Goal: Task Accomplishment & Management: Manage account settings

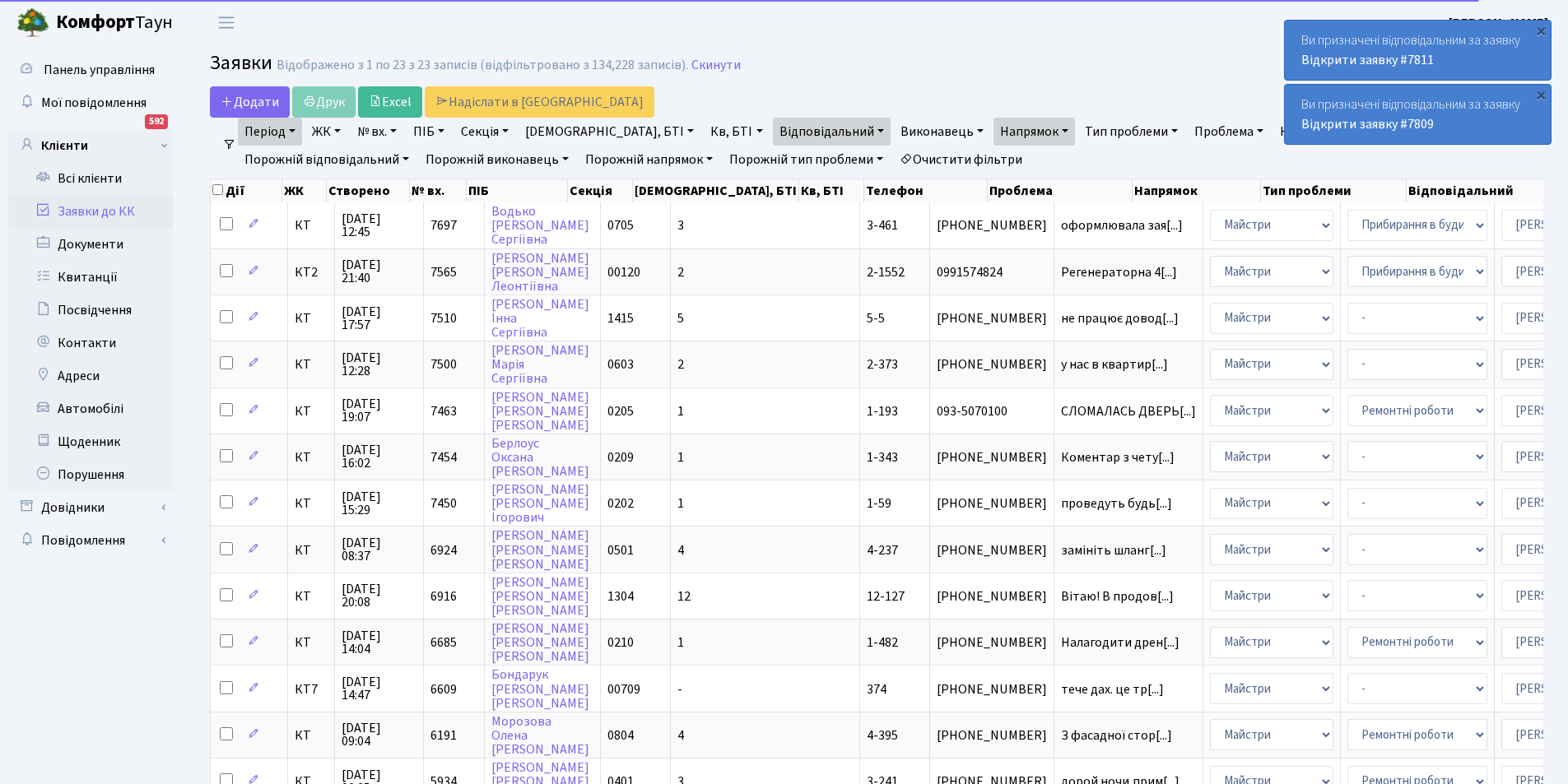
select select "25"
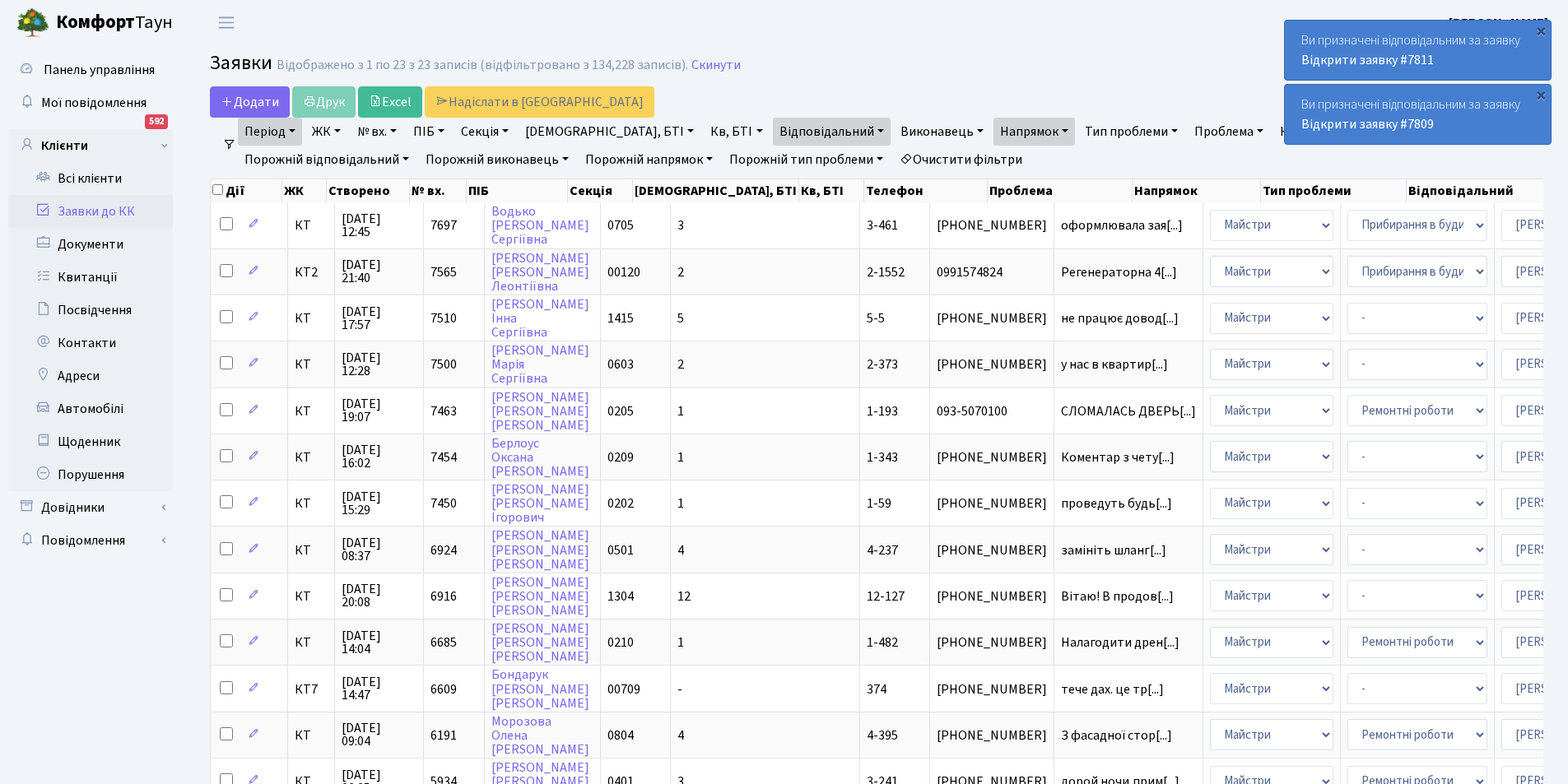
click at [704, 120] on link "Кв, БТІ" at bounding box center [736, 131] width 65 height 28
type input "1-98"
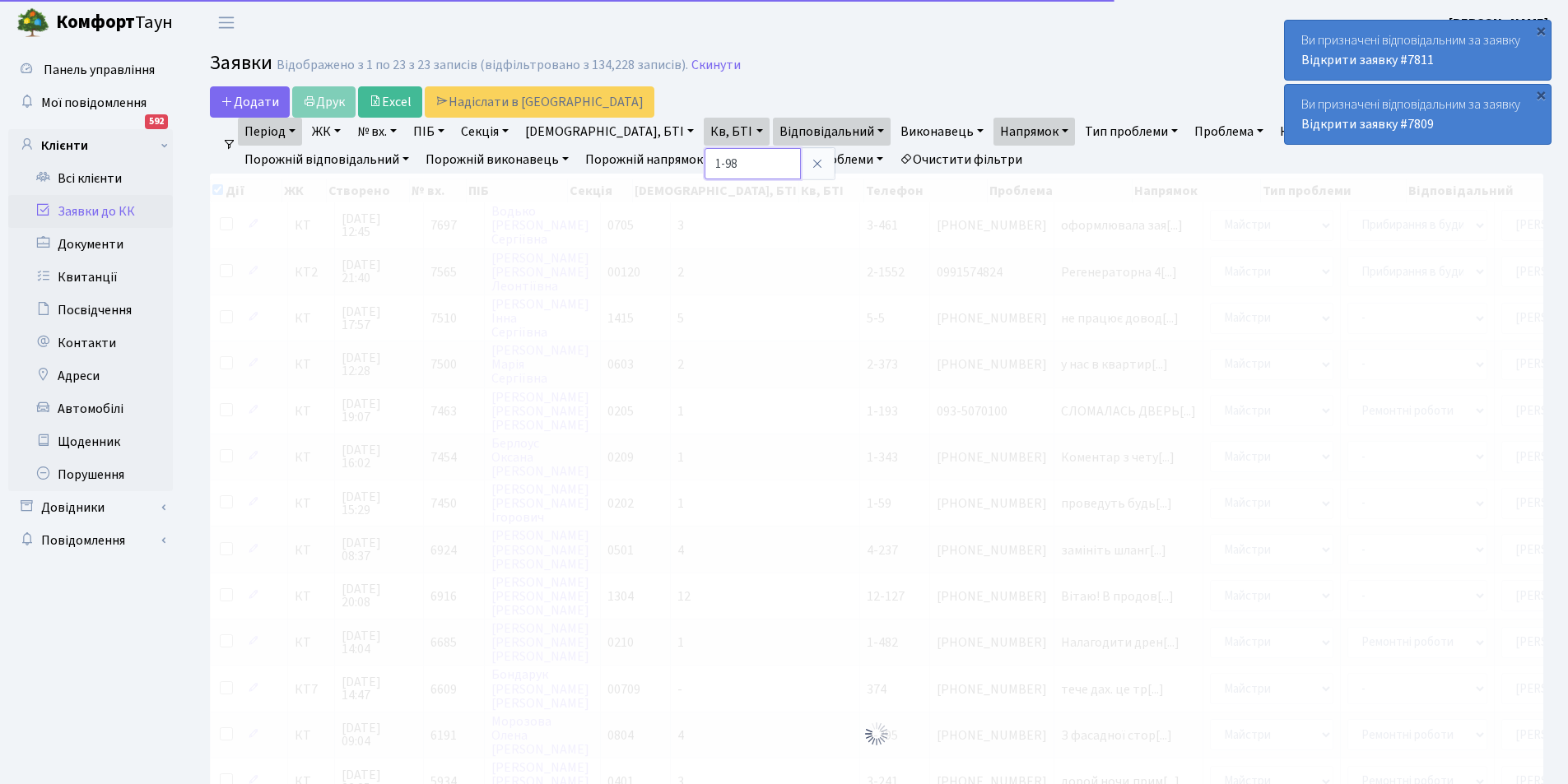
checkbox input "true"
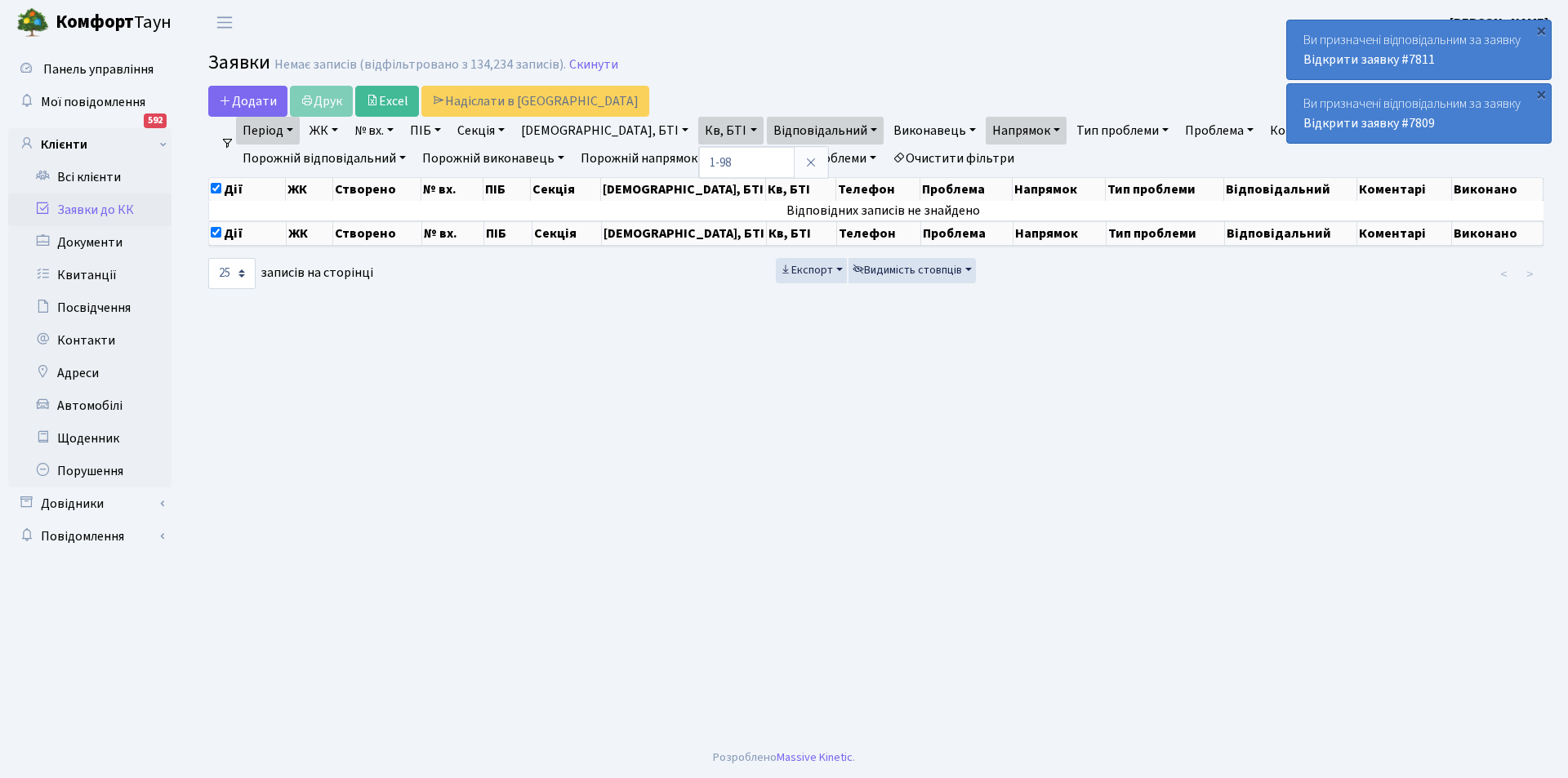
click at [886, 164] on link "Очистити фільтри" at bounding box center [954, 158] width 135 height 27
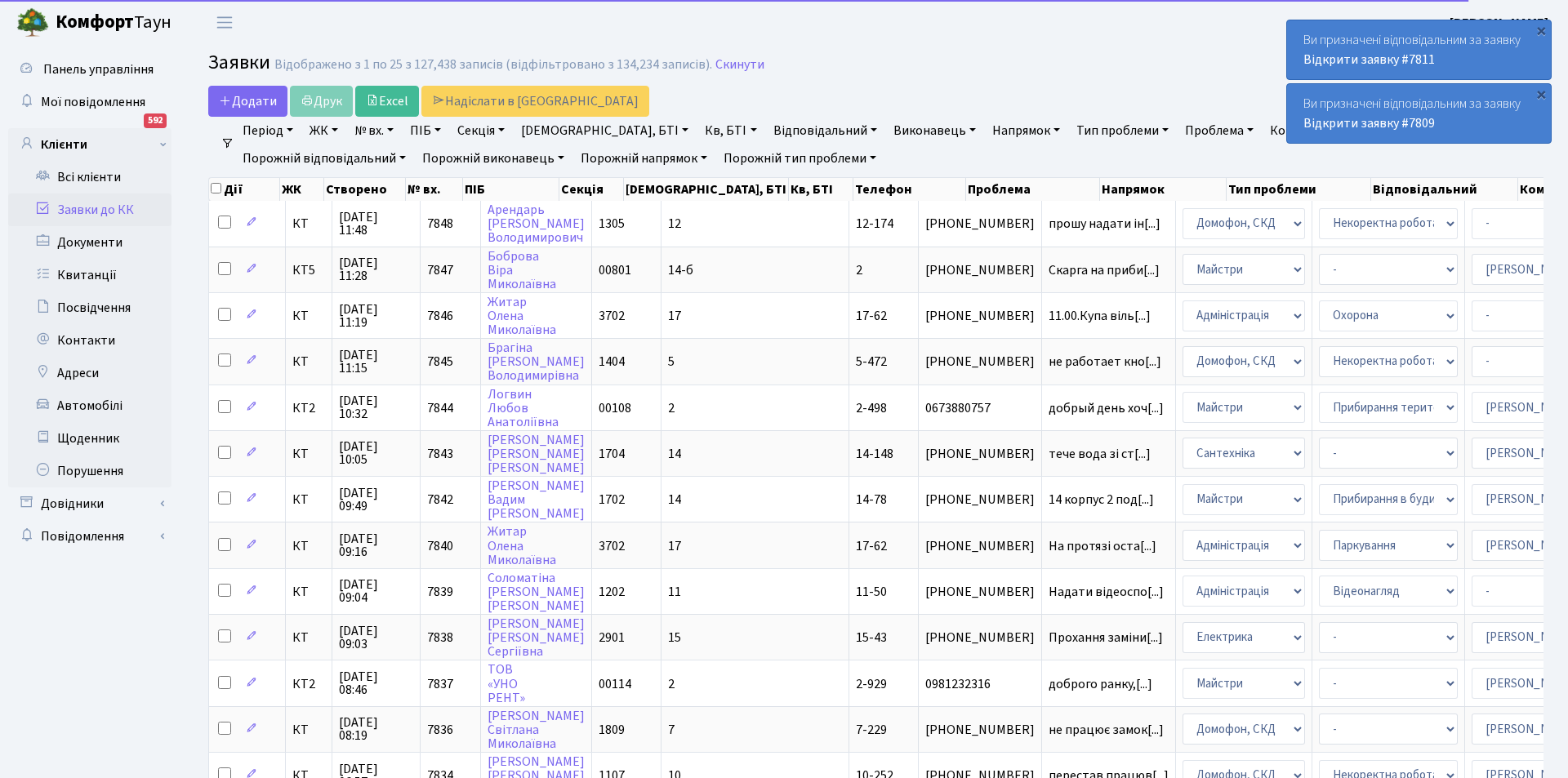
checkbox input "false"
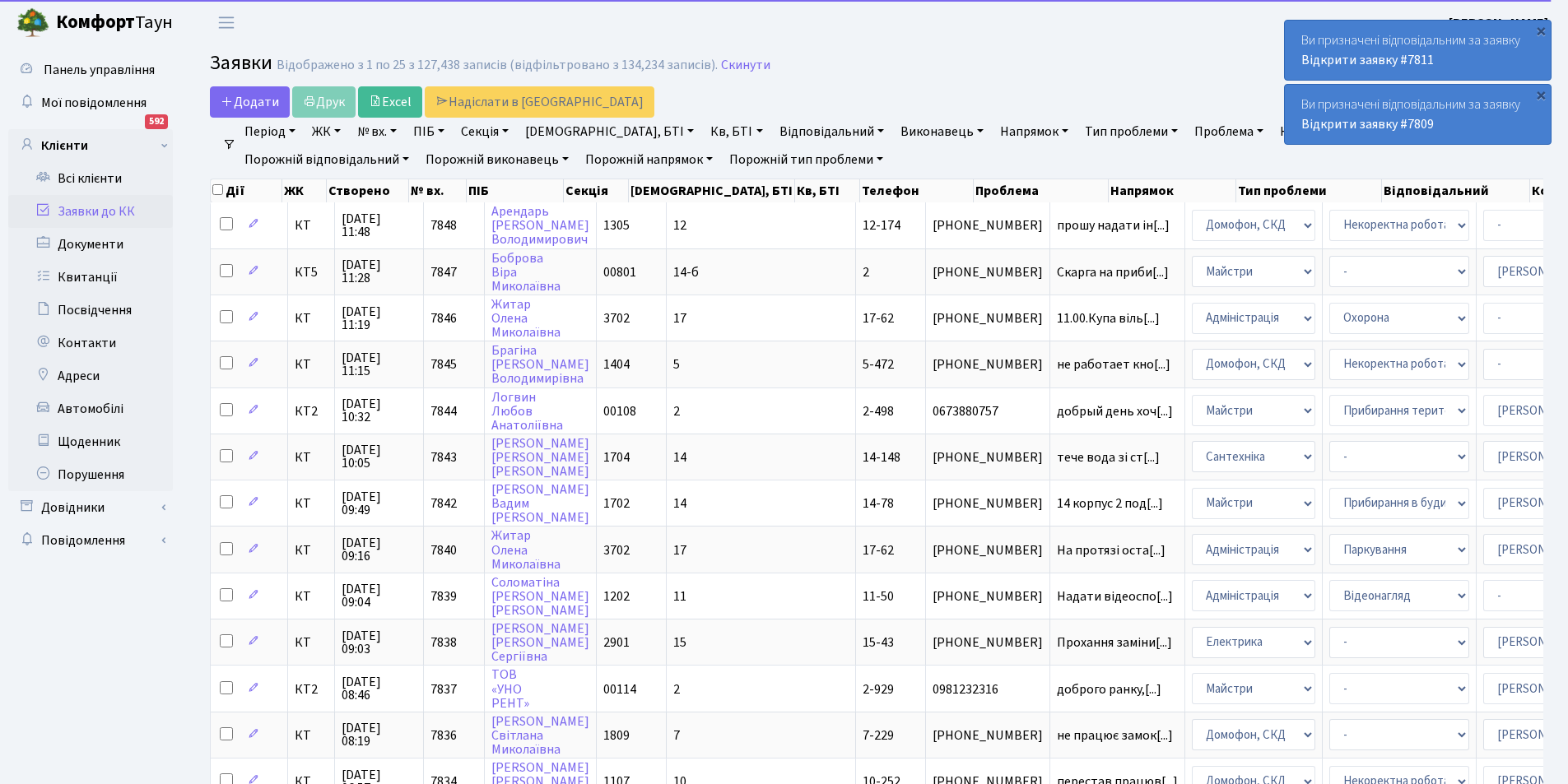
click at [704, 126] on link "Кв, БТІ" at bounding box center [736, 131] width 65 height 28
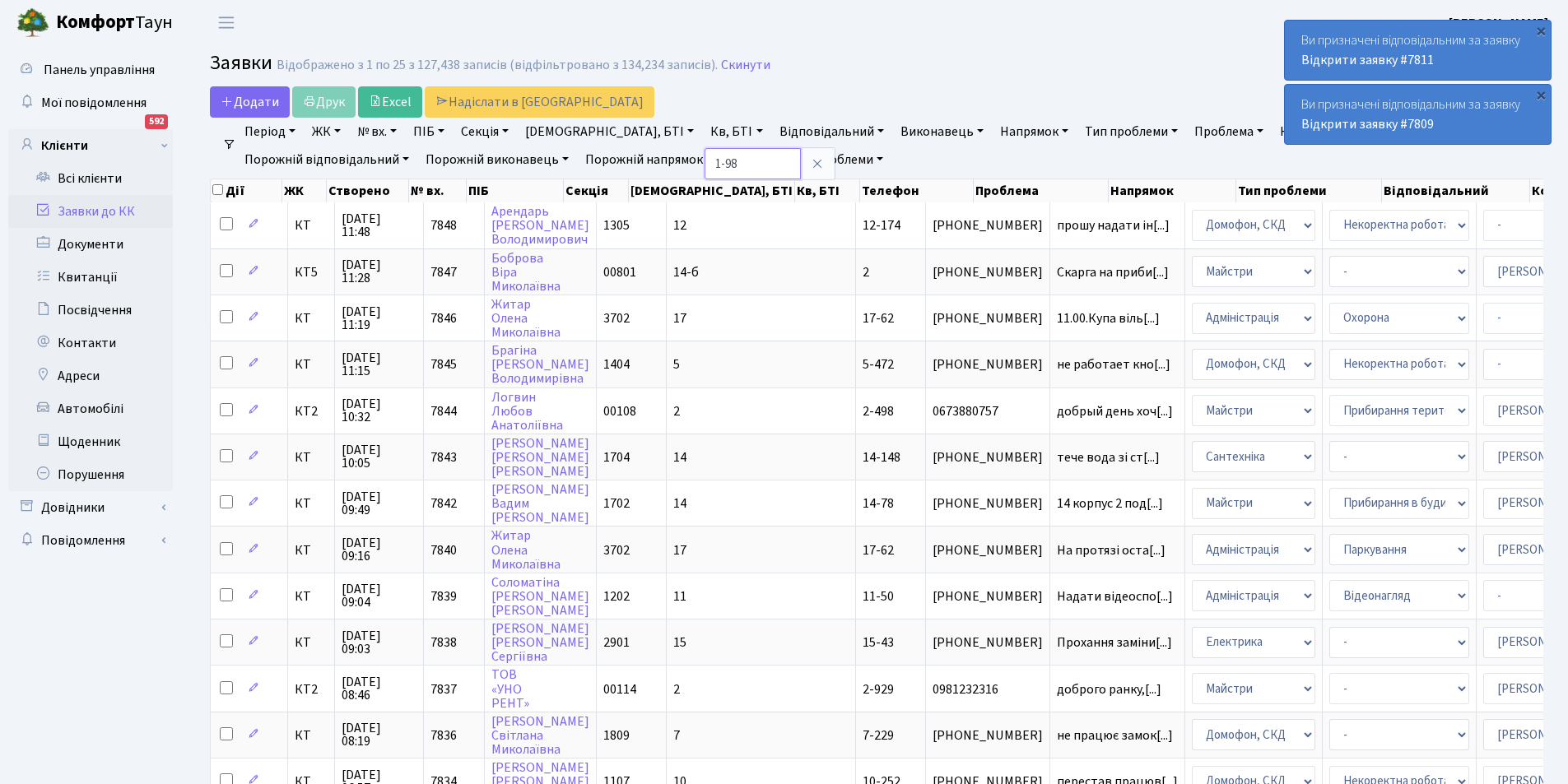
type input "1-98"
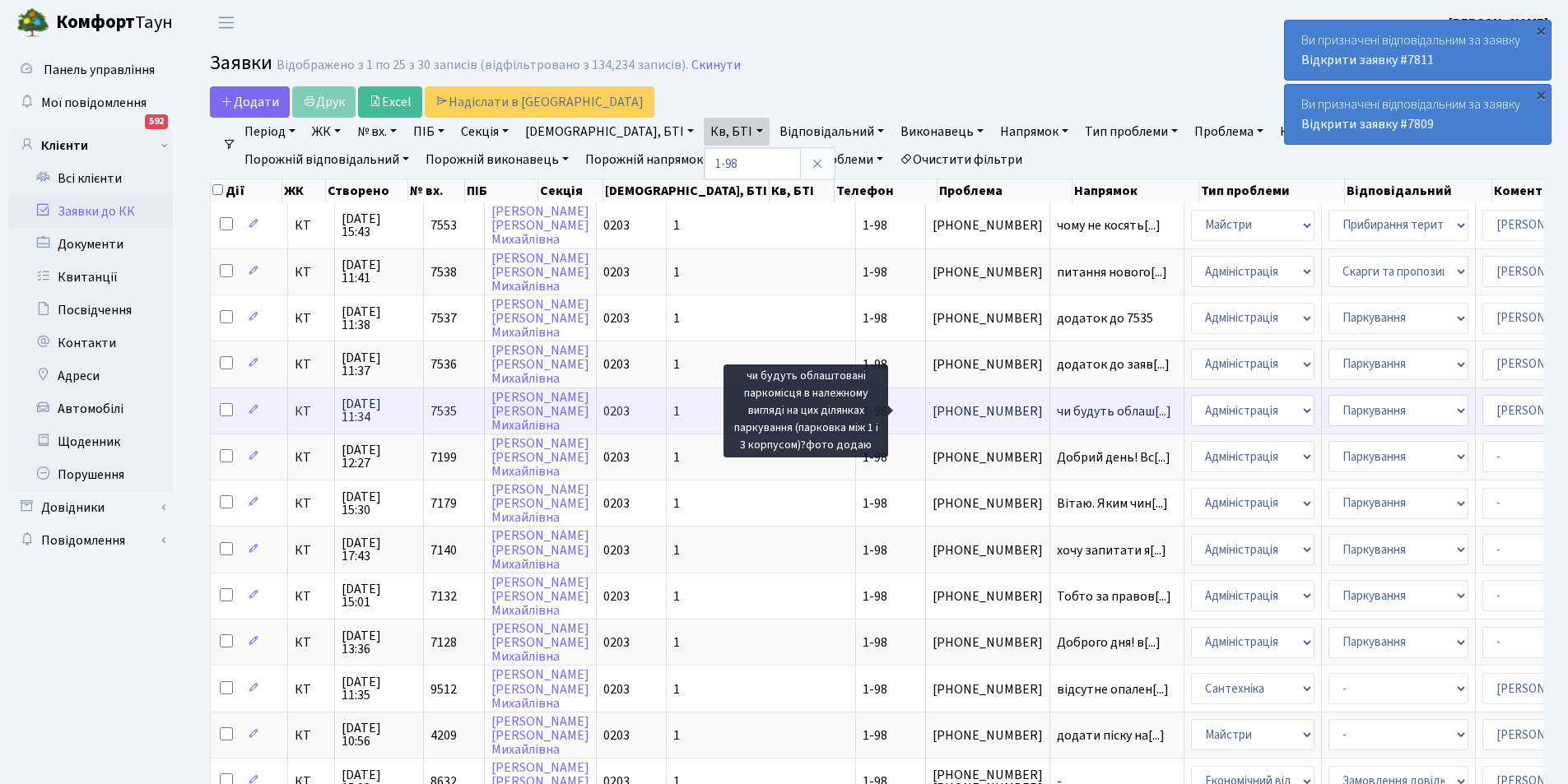
click at [1056, 416] on span "чи будуть облаш[...]" at bounding box center [1113, 412] width 114 height 18
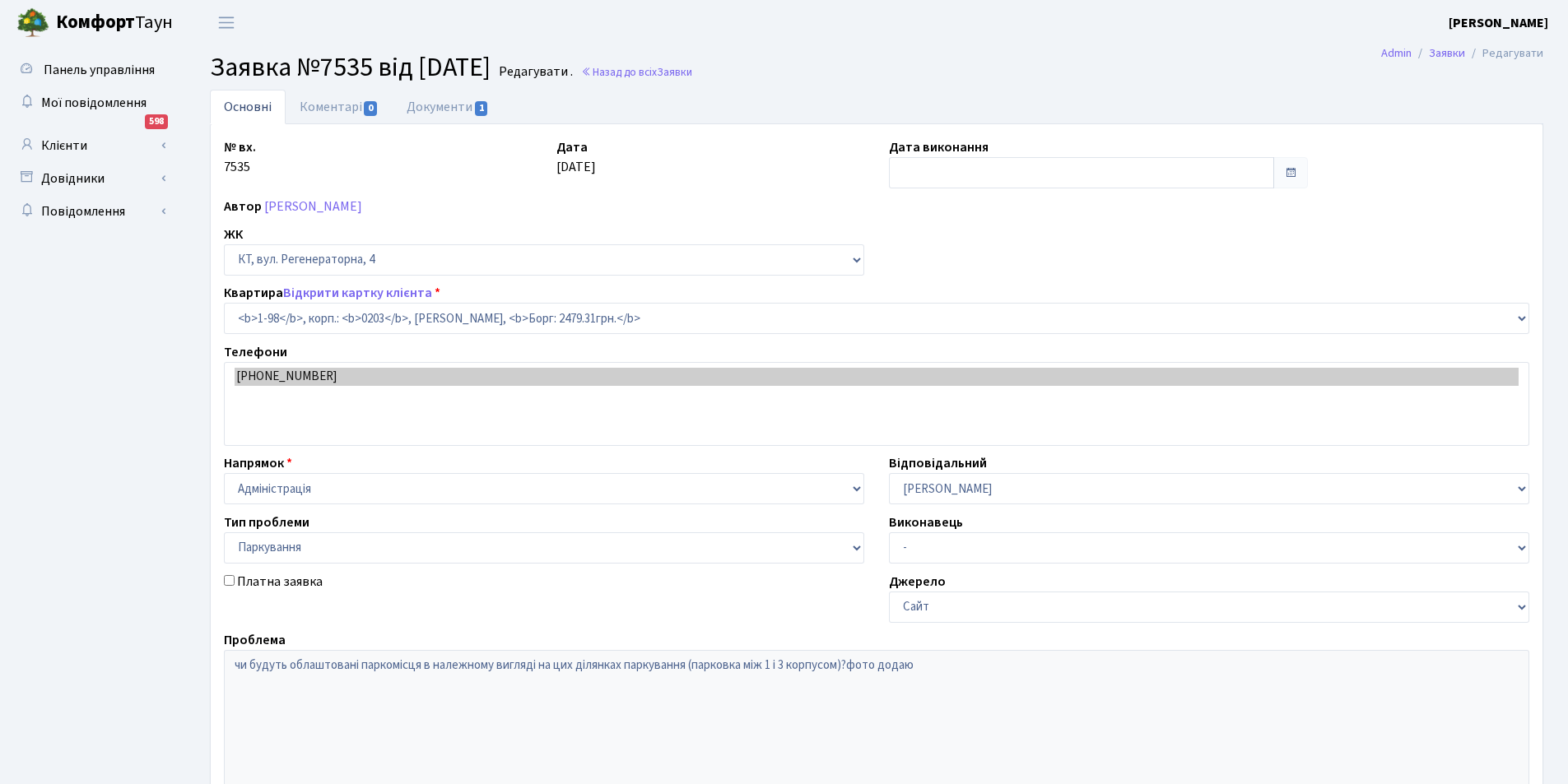
select select "98"
select select "66"
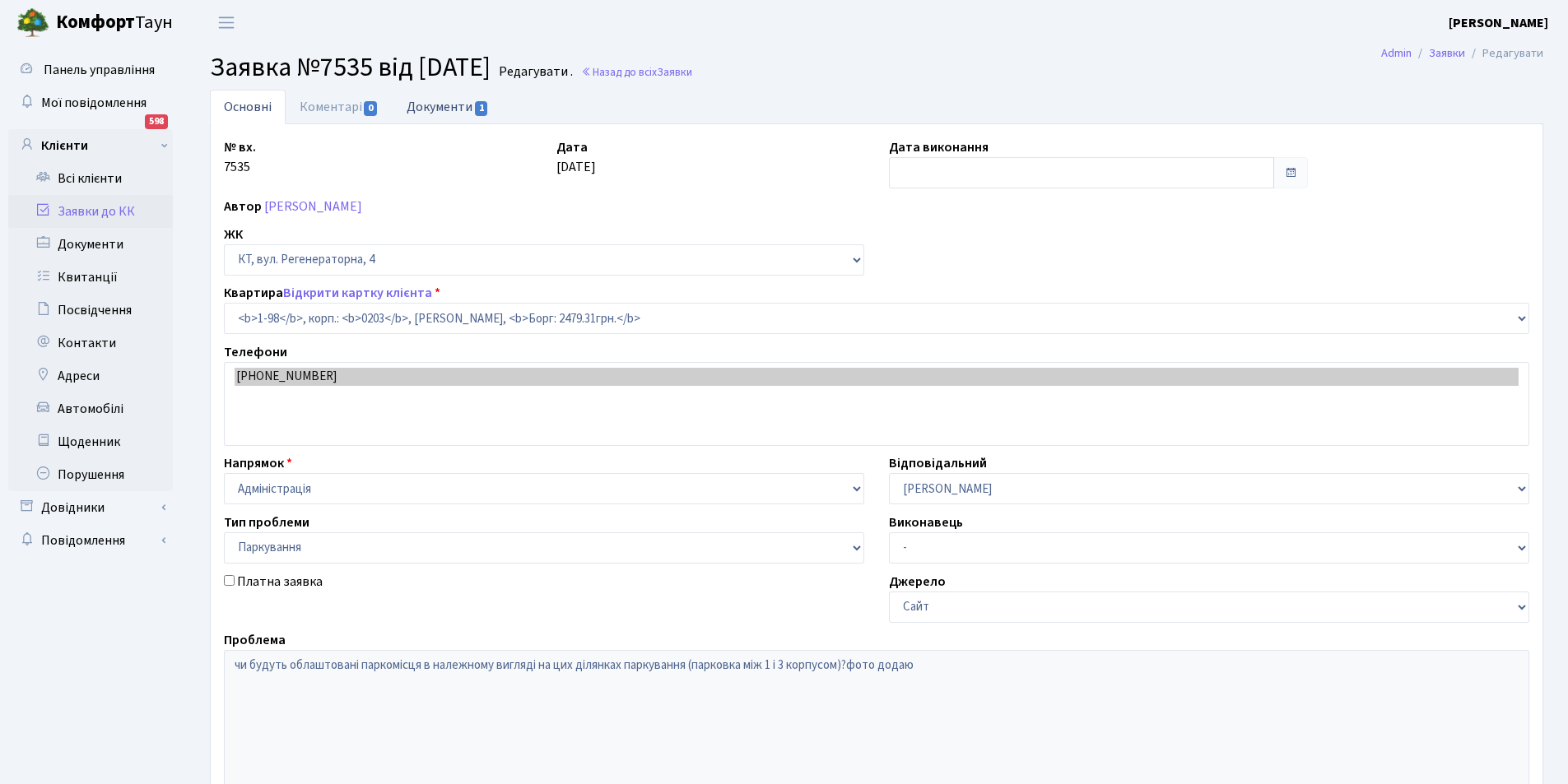
click at [455, 106] on link "Документи 1" at bounding box center [447, 106] width 110 height 34
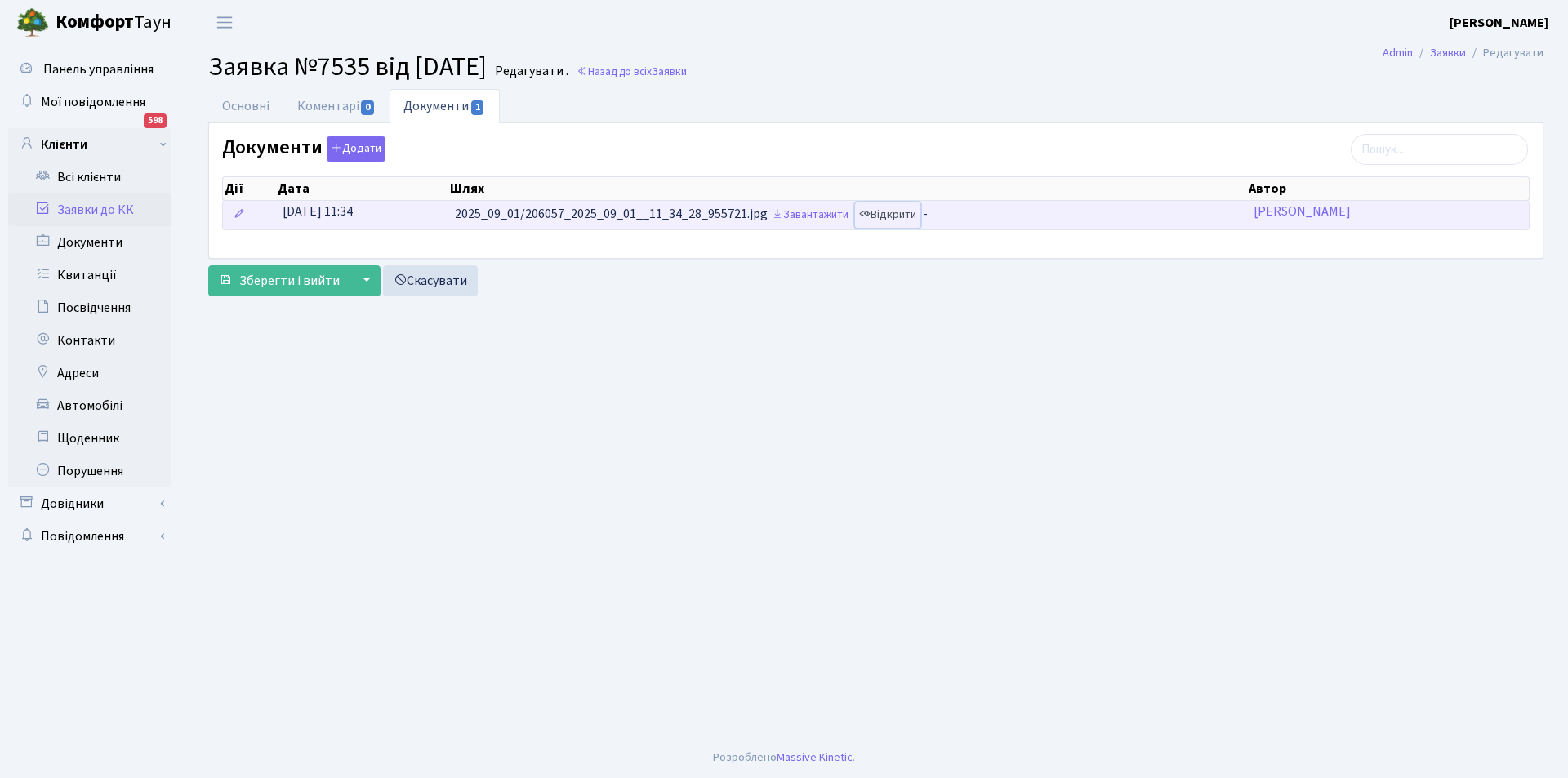
click at [897, 212] on link "Відкрити" at bounding box center [888, 215] width 66 height 26
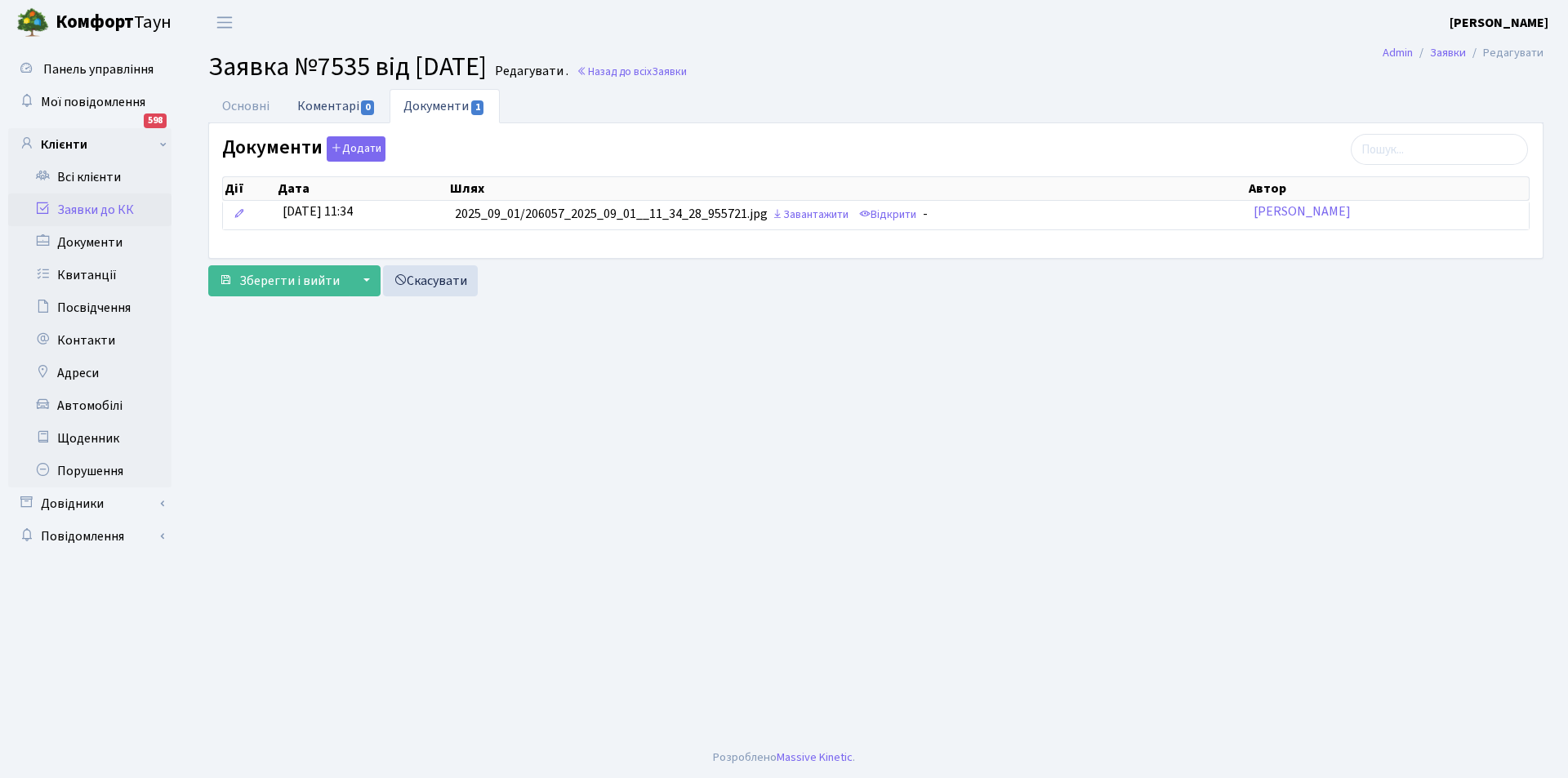
click at [308, 100] on link "Коментарі 0" at bounding box center [337, 105] width 106 height 34
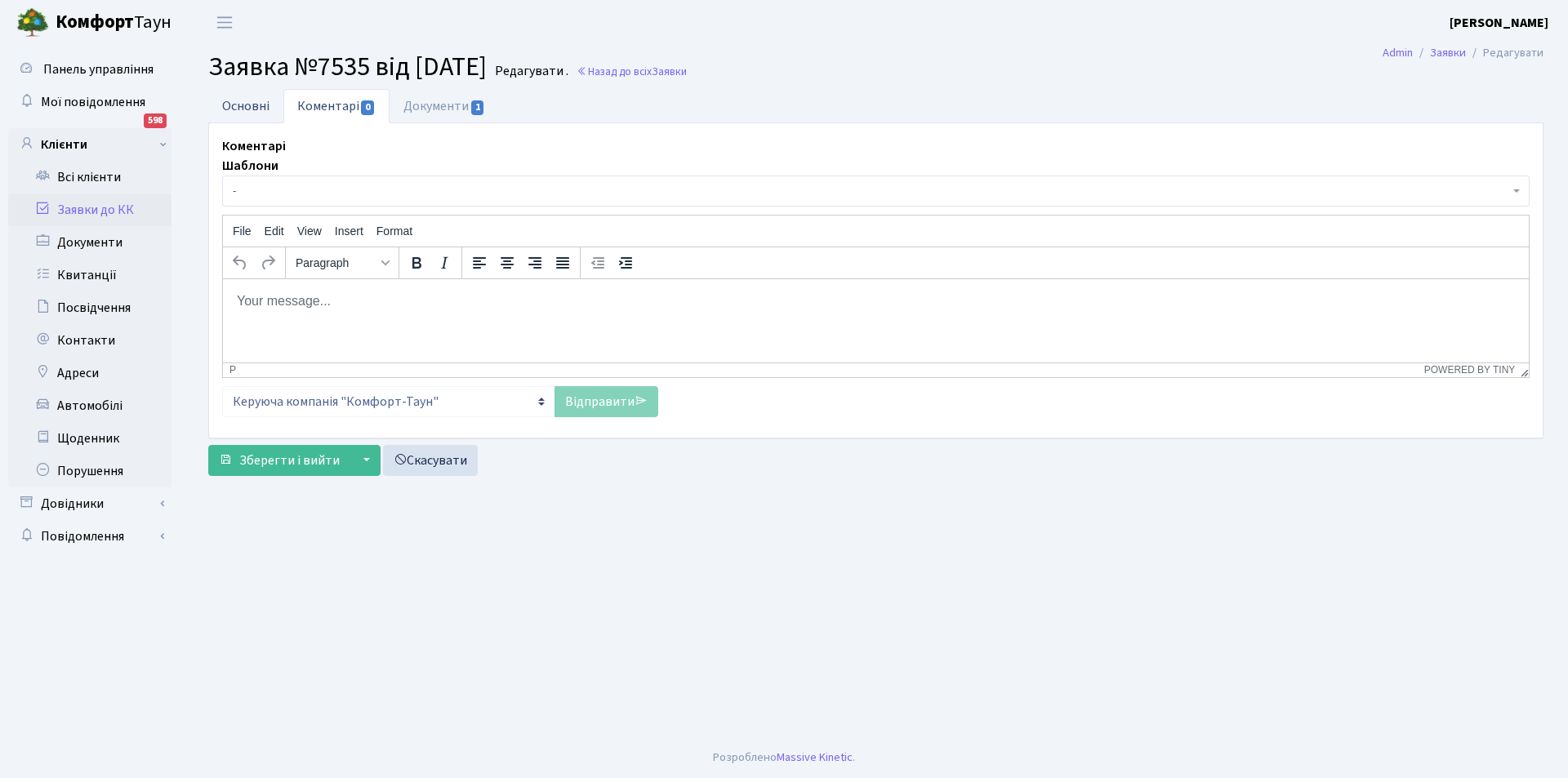
click at [251, 105] on link "Основні" at bounding box center [246, 105] width 75 height 34
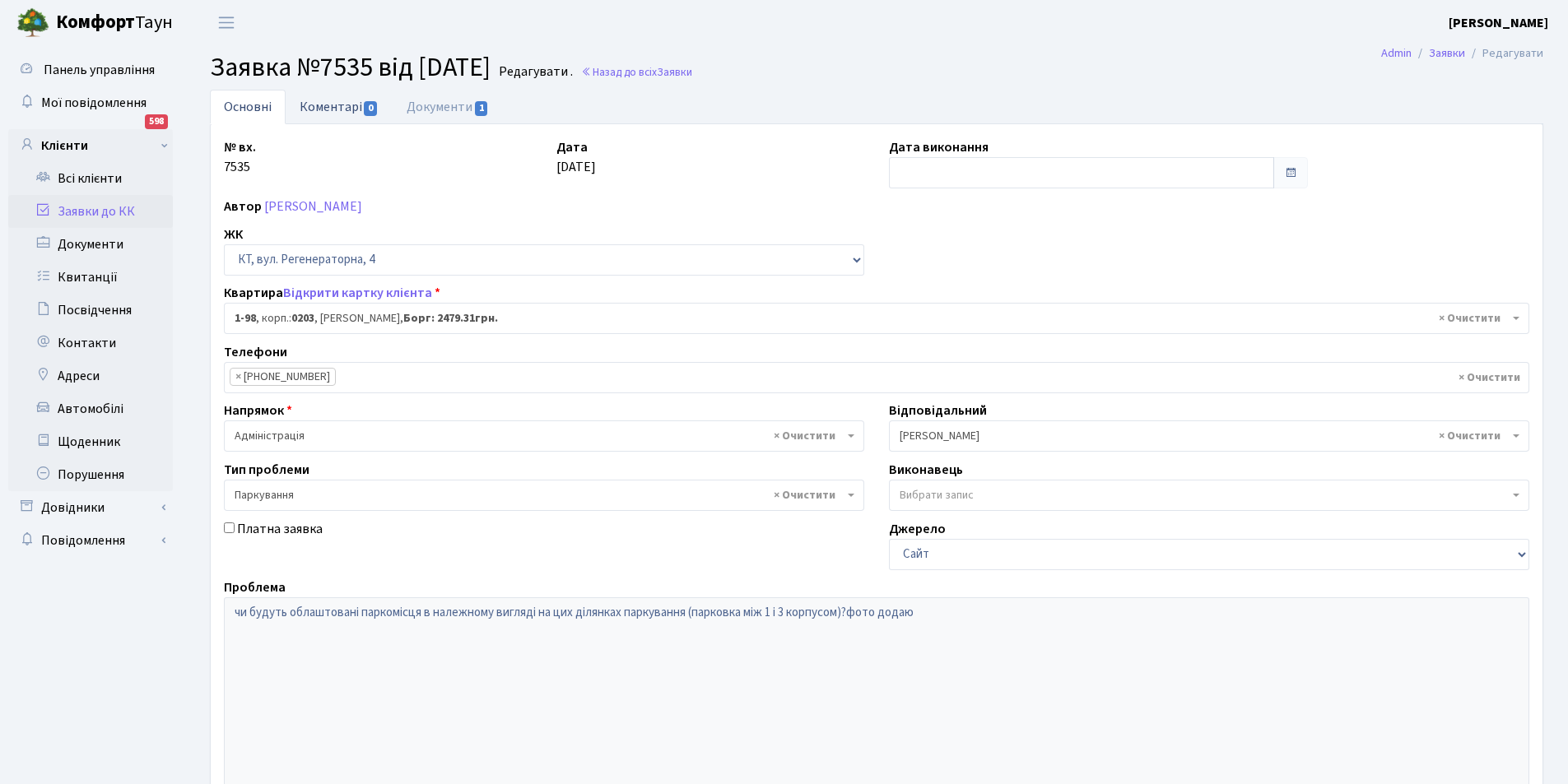
click at [330, 98] on link "Коментарі 0" at bounding box center [339, 106] width 107 height 34
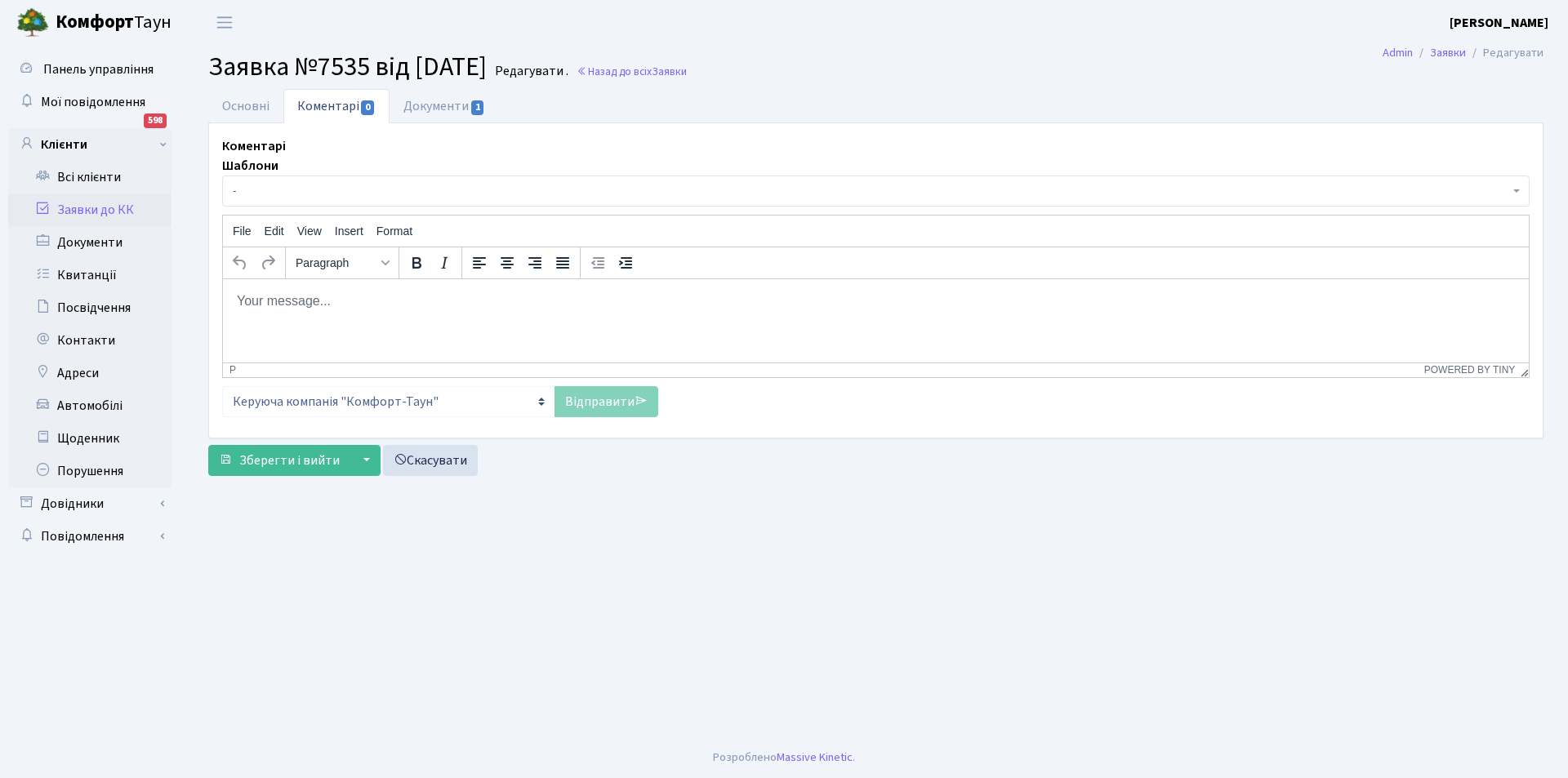
click at [428, 306] on p "Rich Text Area. Press ALT-0 for help." at bounding box center [876, 300] width 1280 height 18
click at [588, 409] on link "Відправити" at bounding box center [606, 401] width 104 height 31
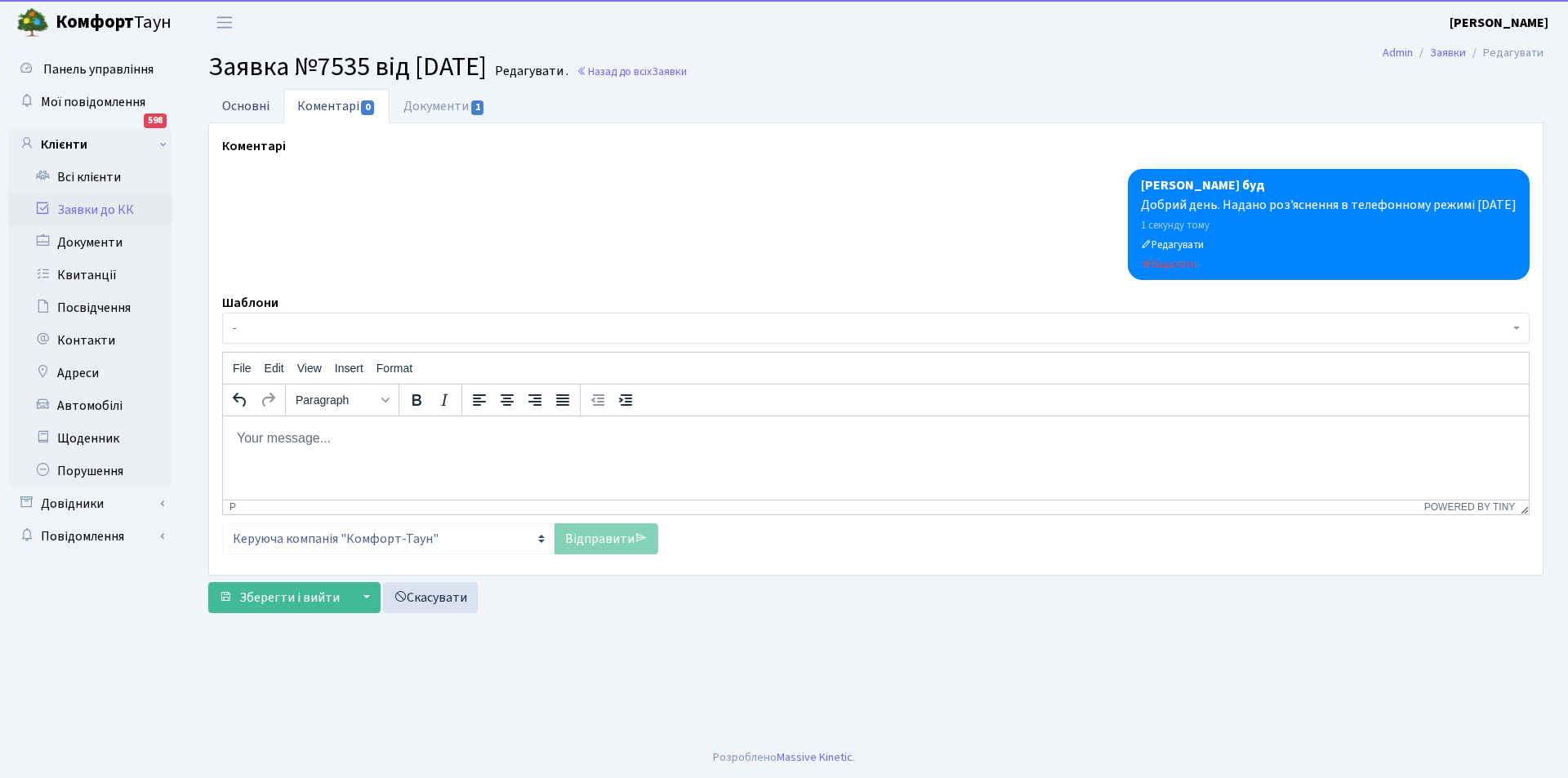
click at [273, 112] on link "Основні" at bounding box center [246, 105] width 75 height 34
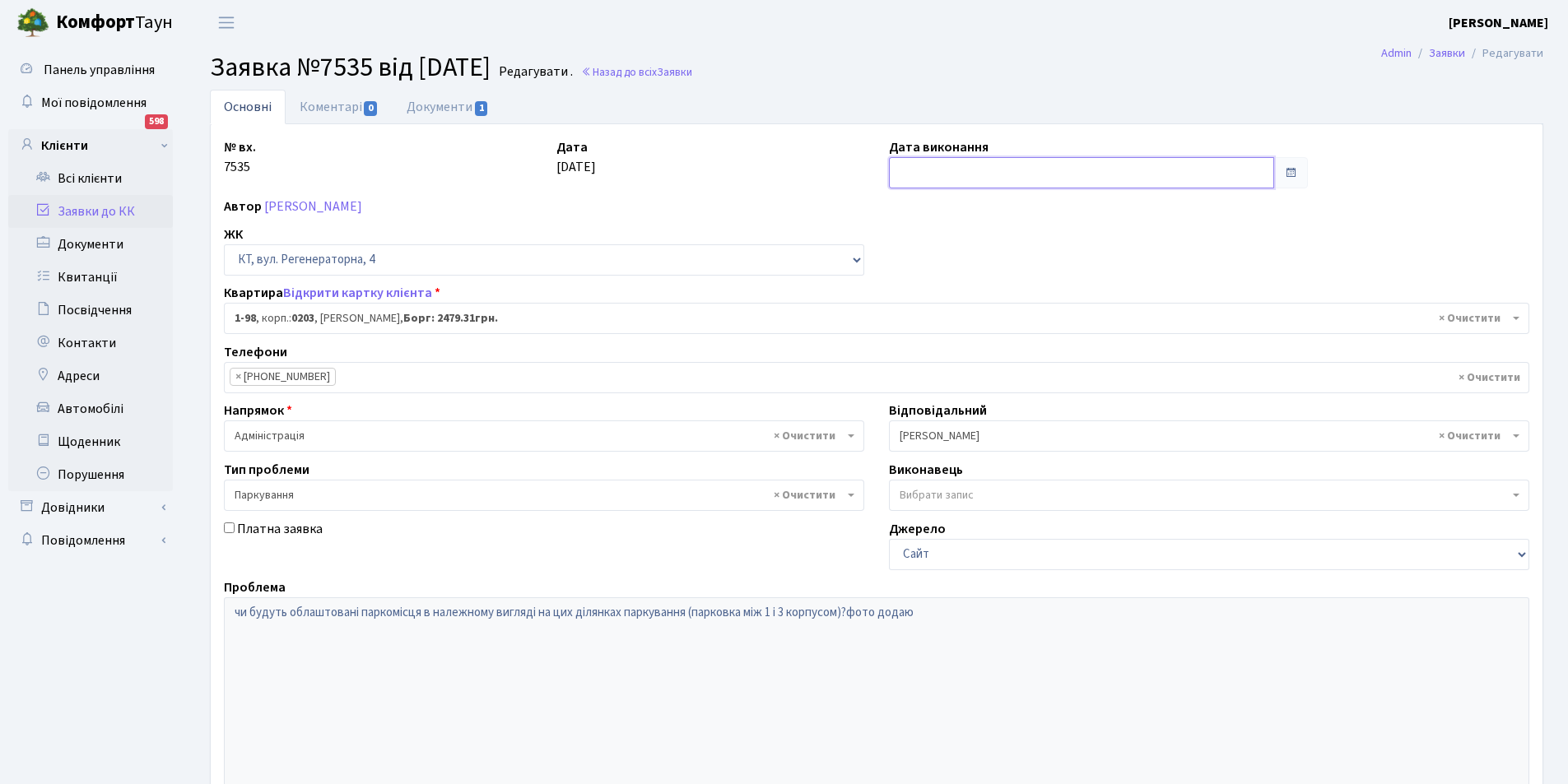
click at [947, 173] on input "text" at bounding box center [1080, 172] width 385 height 31
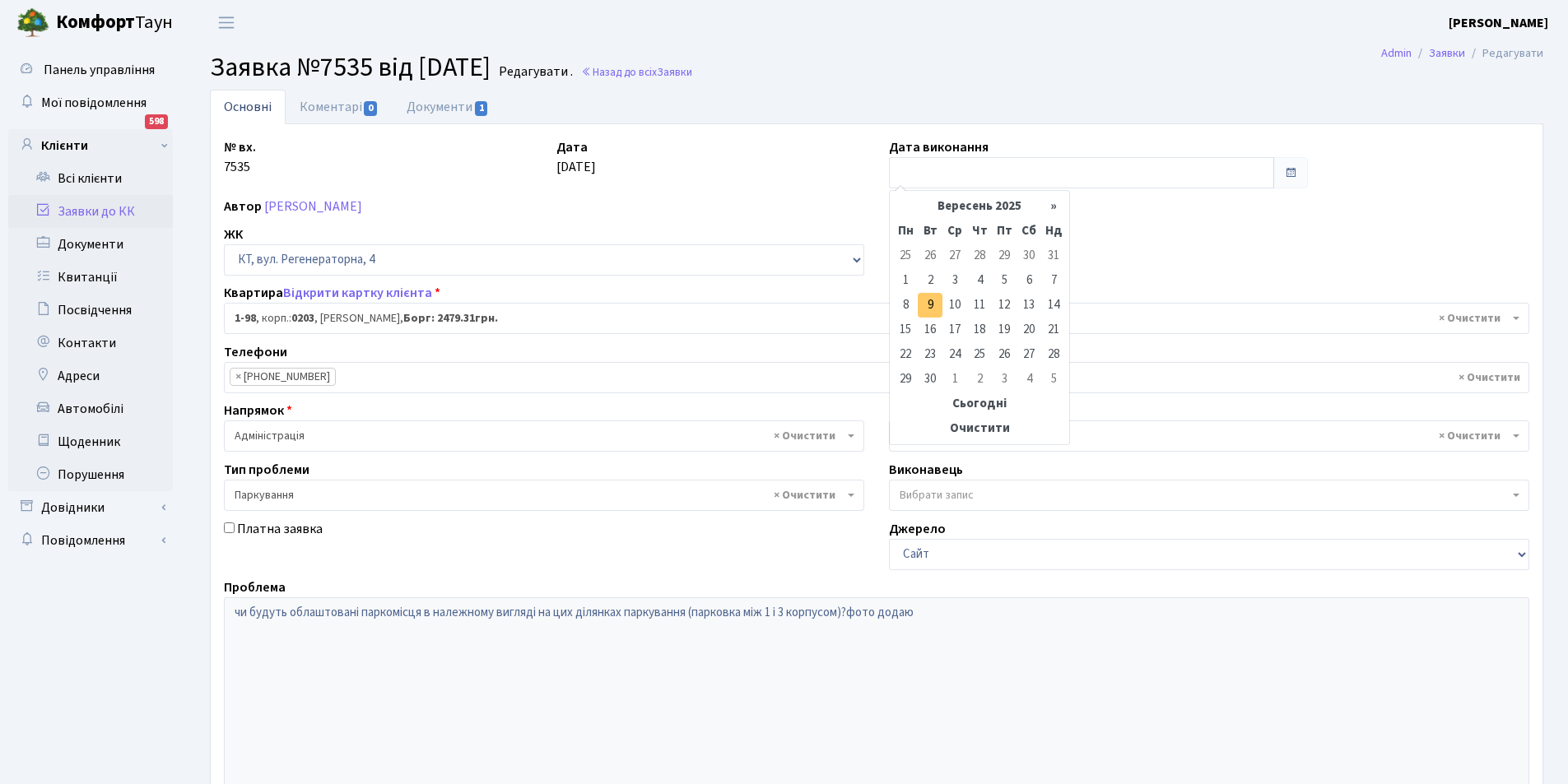
click at [920, 307] on td "9" at bounding box center [930, 305] width 25 height 25
type input "[DATE]"
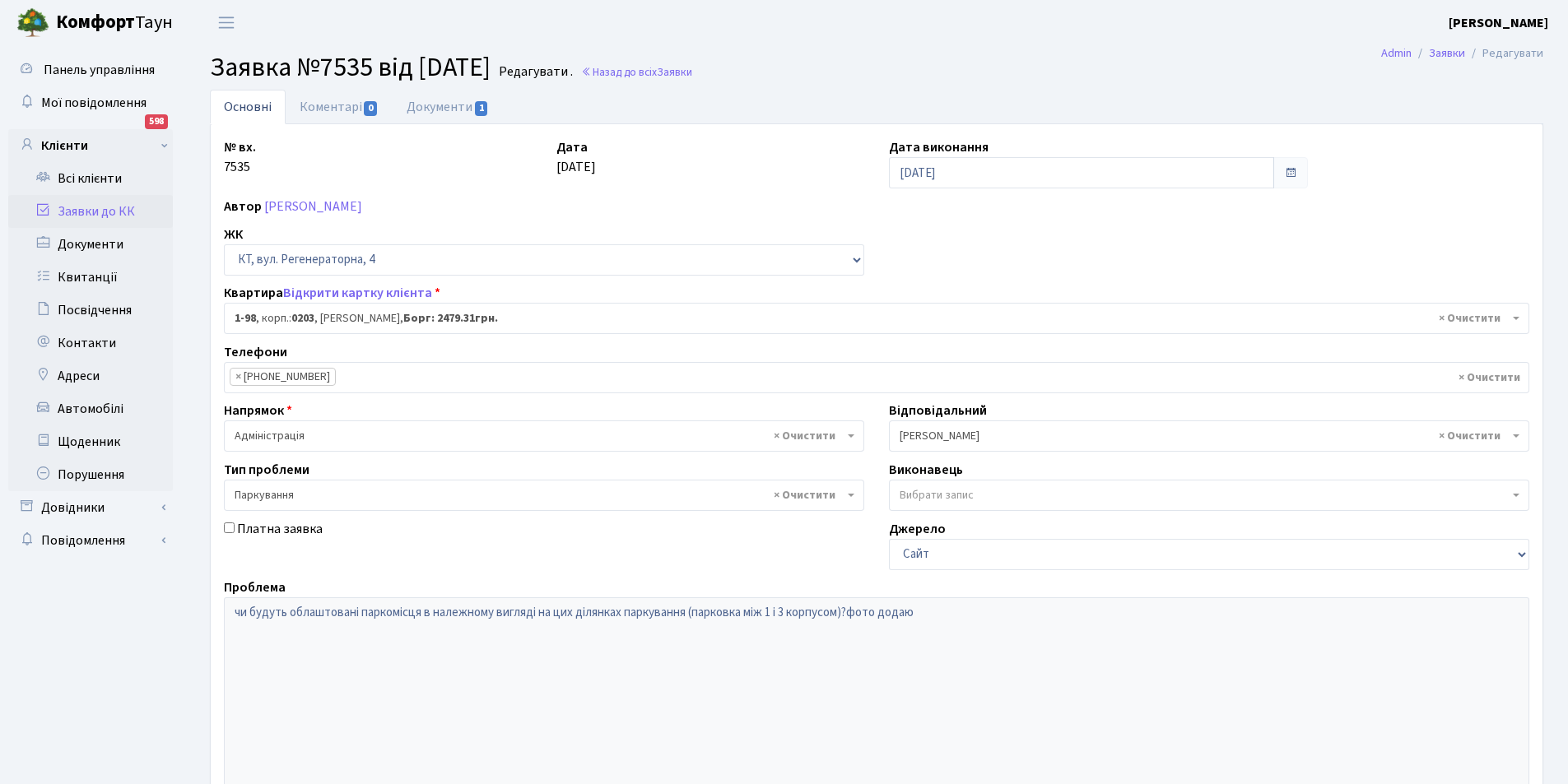
scroll to position [196, 0]
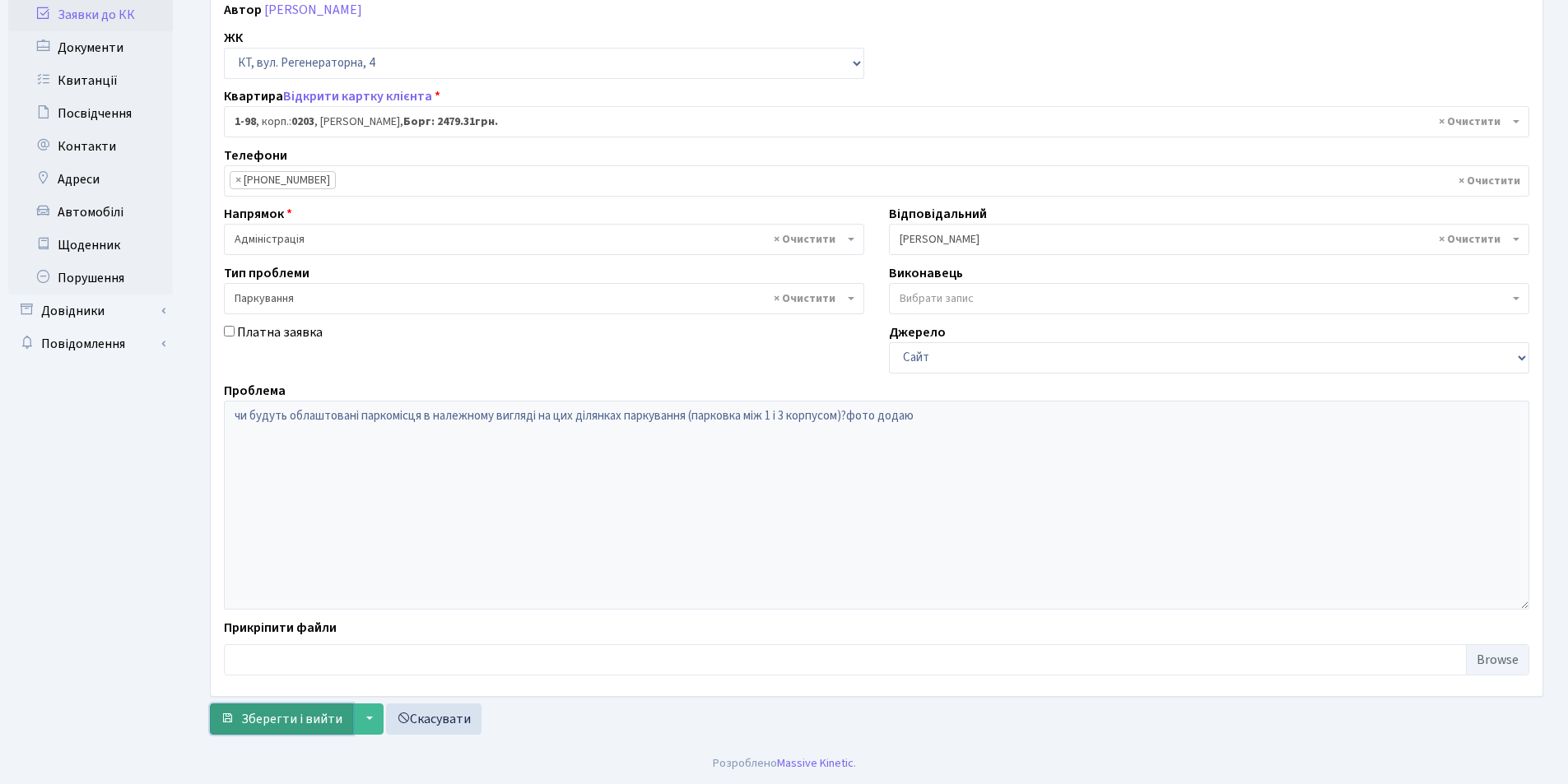
click at [261, 721] on span "Зберегти і вийти" at bounding box center [291, 719] width 101 height 18
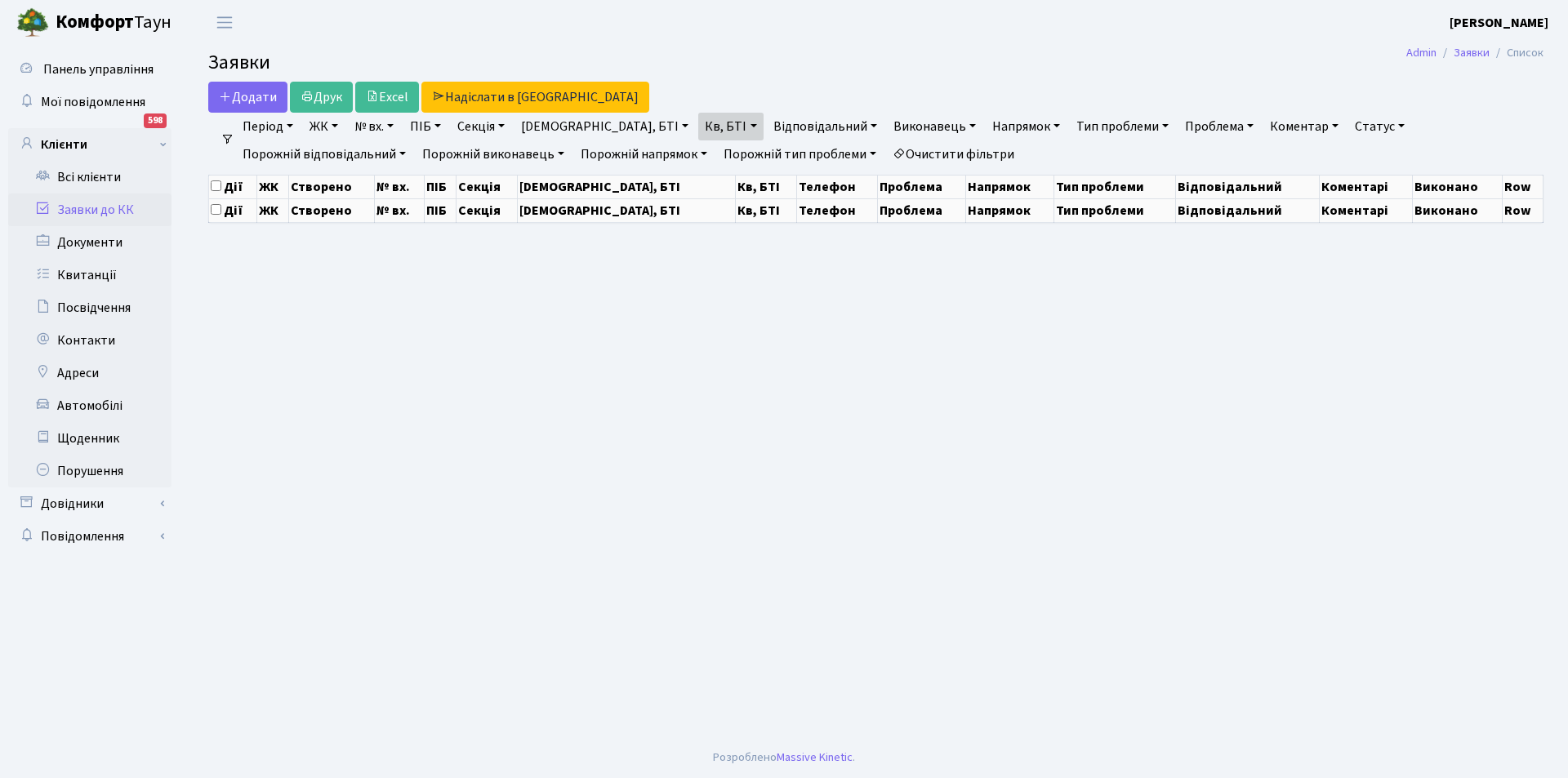
select select "25"
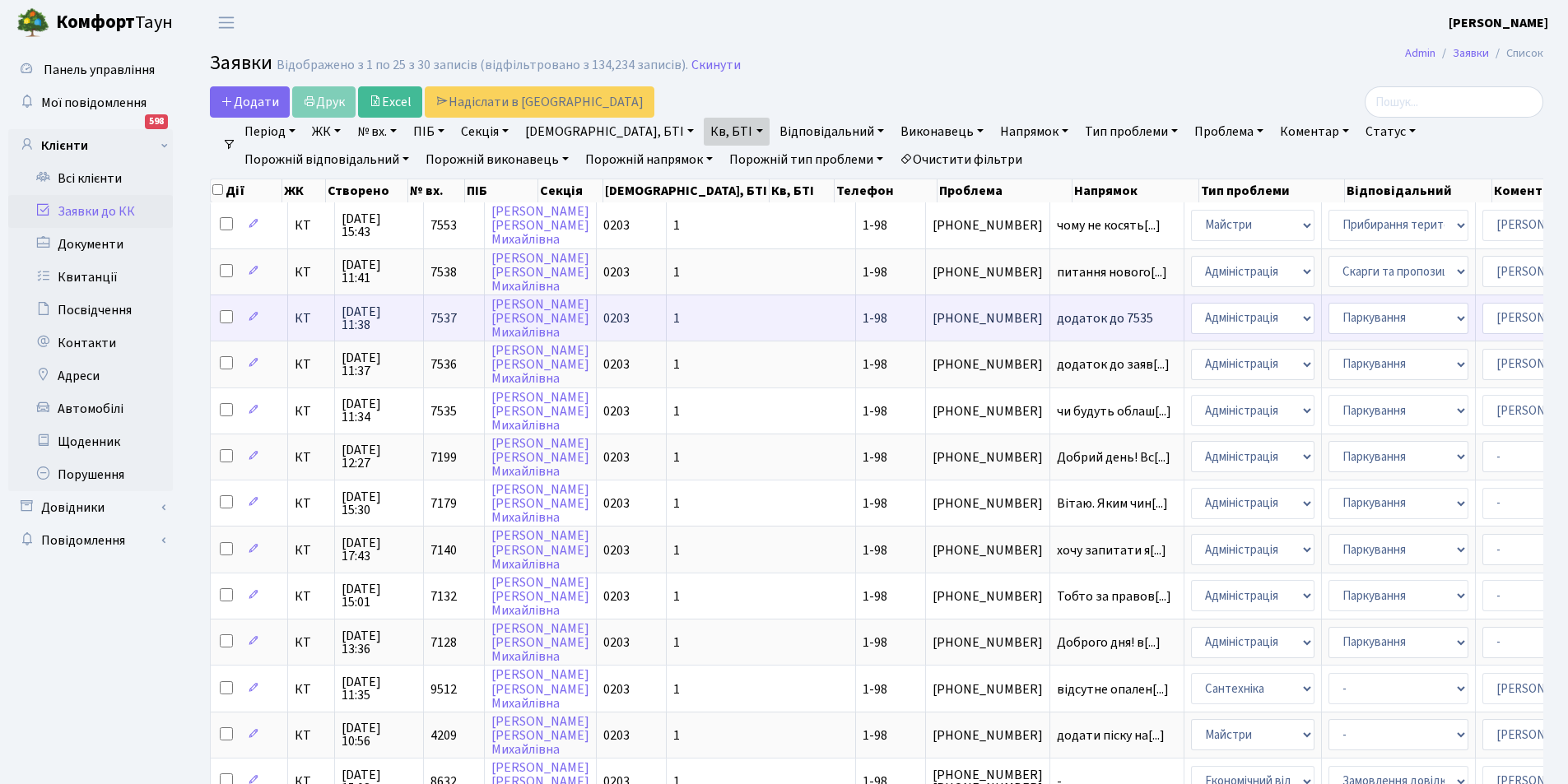
click at [1056, 319] on span "додаток до 7535" at bounding box center [1116, 318] width 121 height 13
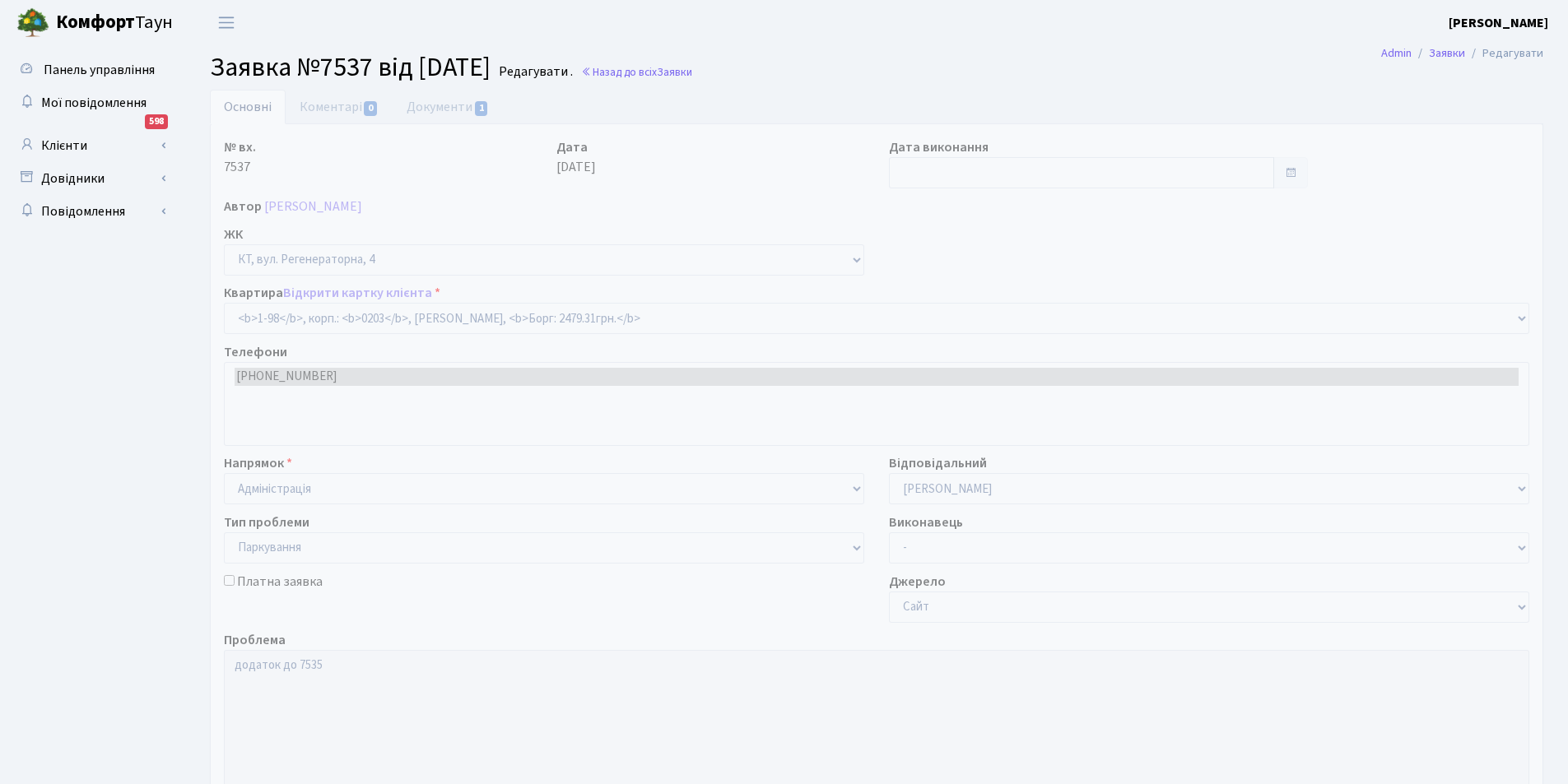
select select "98"
select select "66"
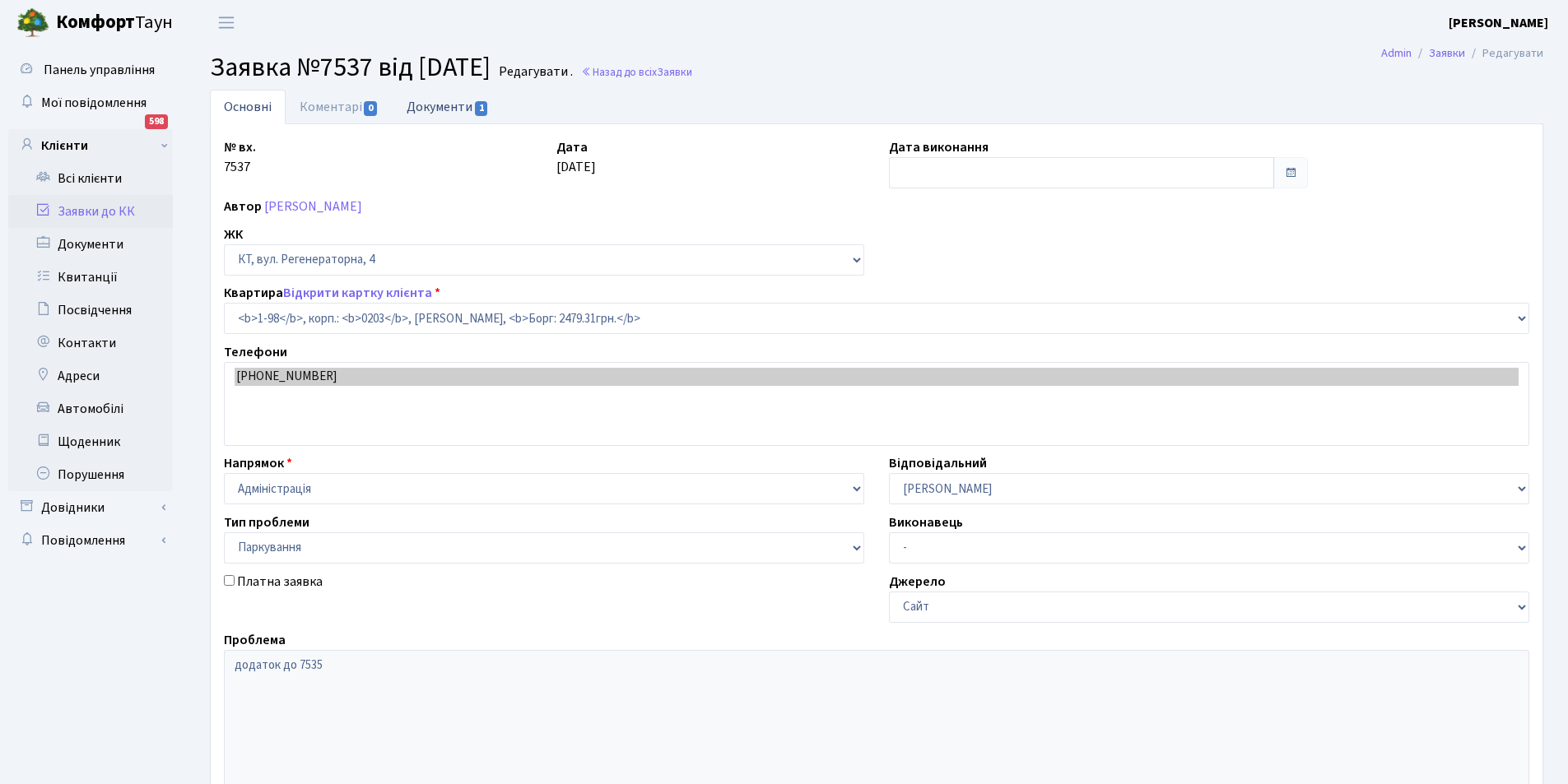
click at [446, 115] on link "Документи 1" at bounding box center [447, 106] width 110 height 34
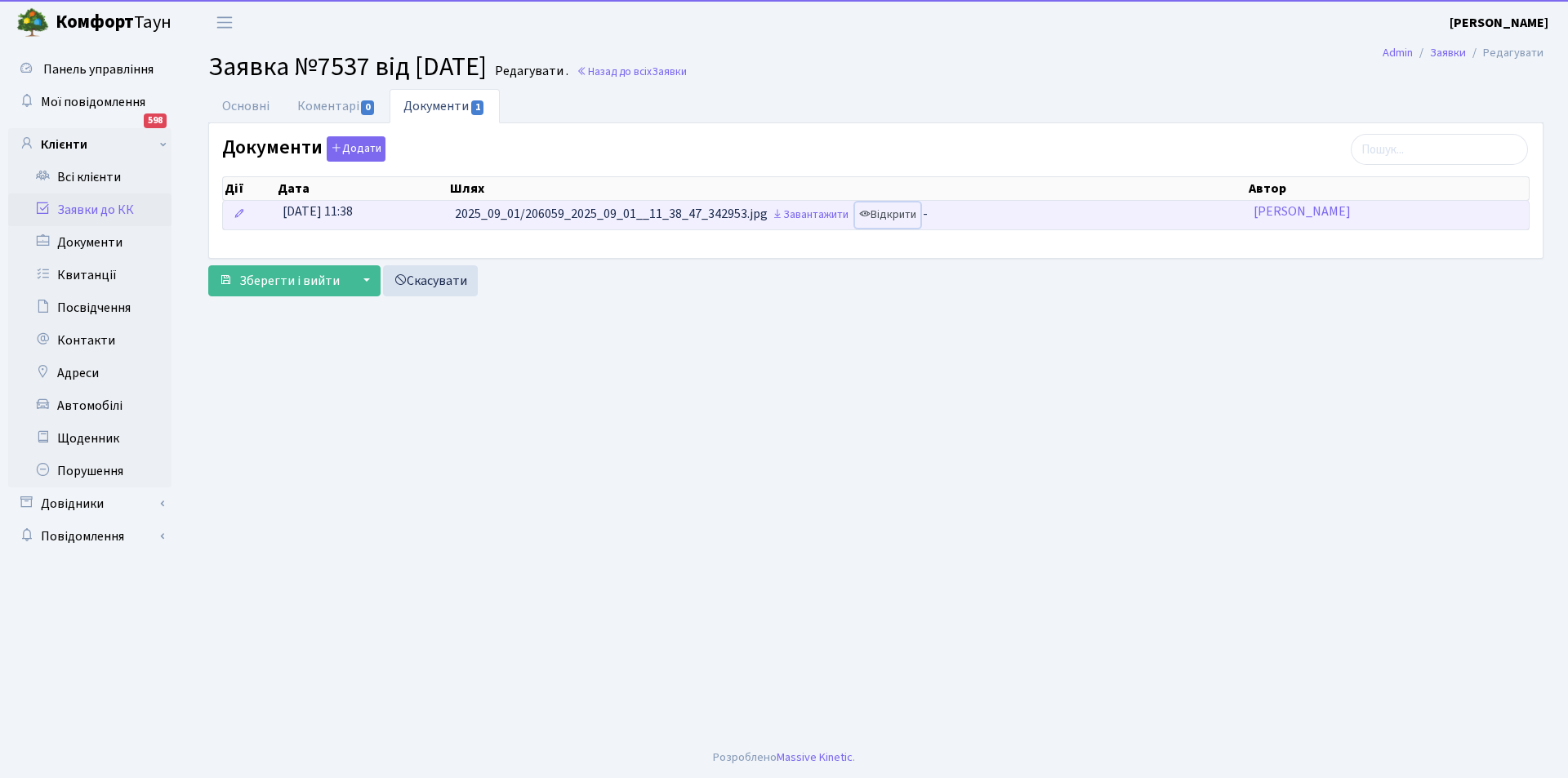
click at [901, 212] on link "Відкрити" at bounding box center [888, 215] width 66 height 26
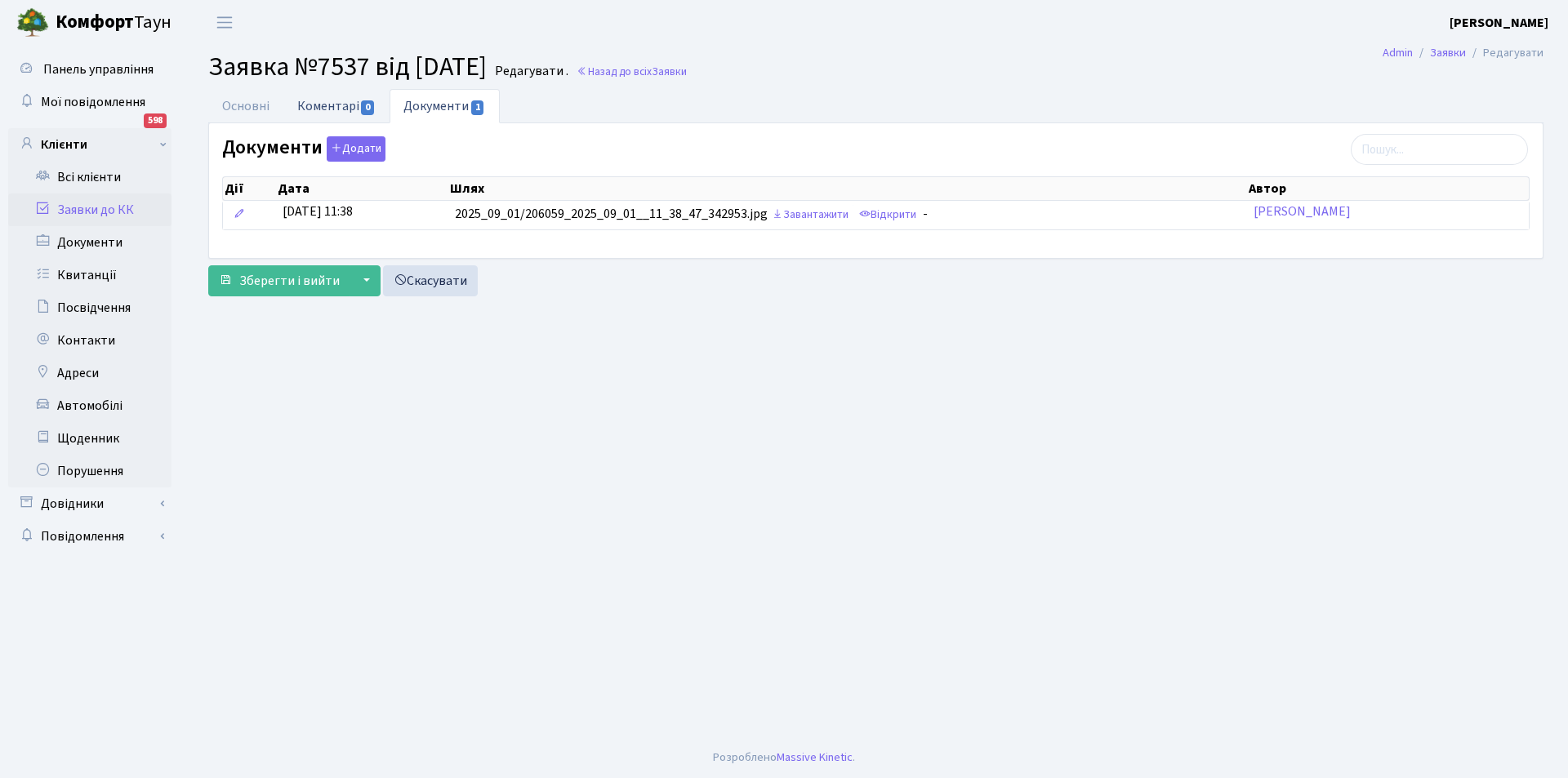
click at [327, 105] on link "Коментарі 0" at bounding box center [337, 105] width 106 height 34
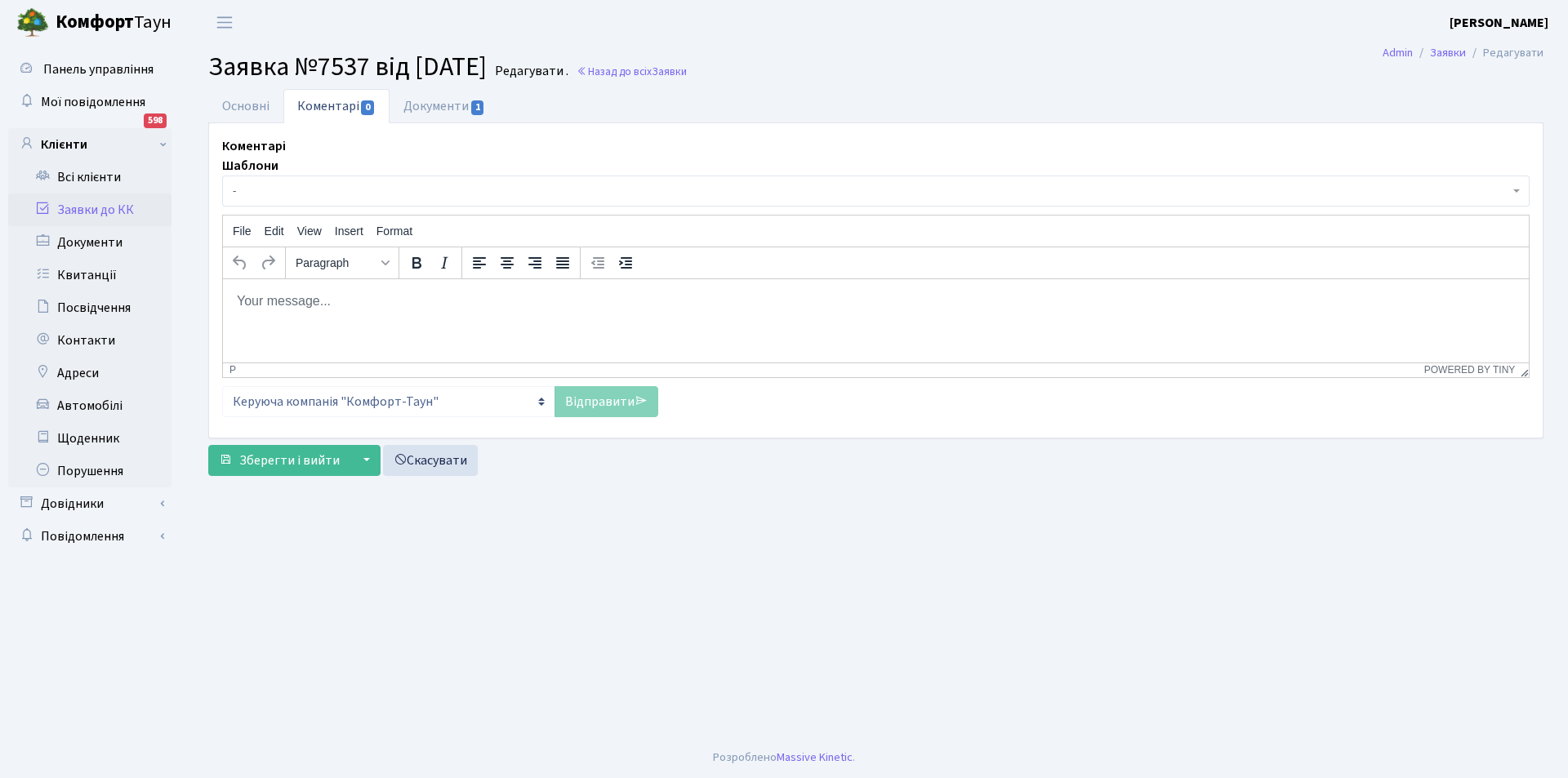
click at [316, 309] on body "Rich Text Area. Press ALT-0 for help." at bounding box center [876, 300] width 1280 height 18
drag, startPoint x: 581, startPoint y: 401, endPoint x: 552, endPoint y: 370, distance: 42.4
click at [580, 401] on link "Відправити" at bounding box center [606, 401] width 104 height 31
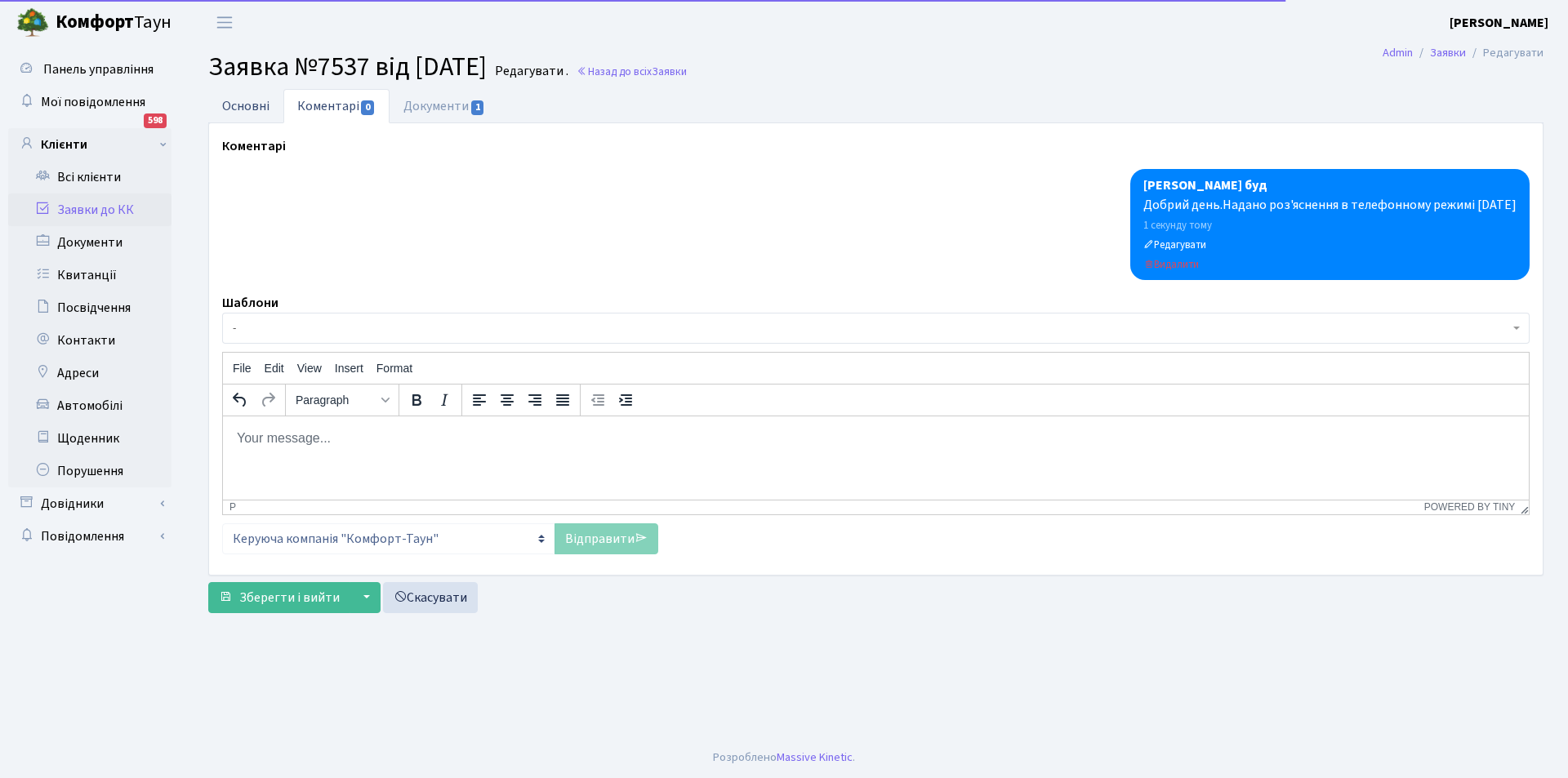
click at [269, 110] on link "Основні" at bounding box center [246, 105] width 75 height 34
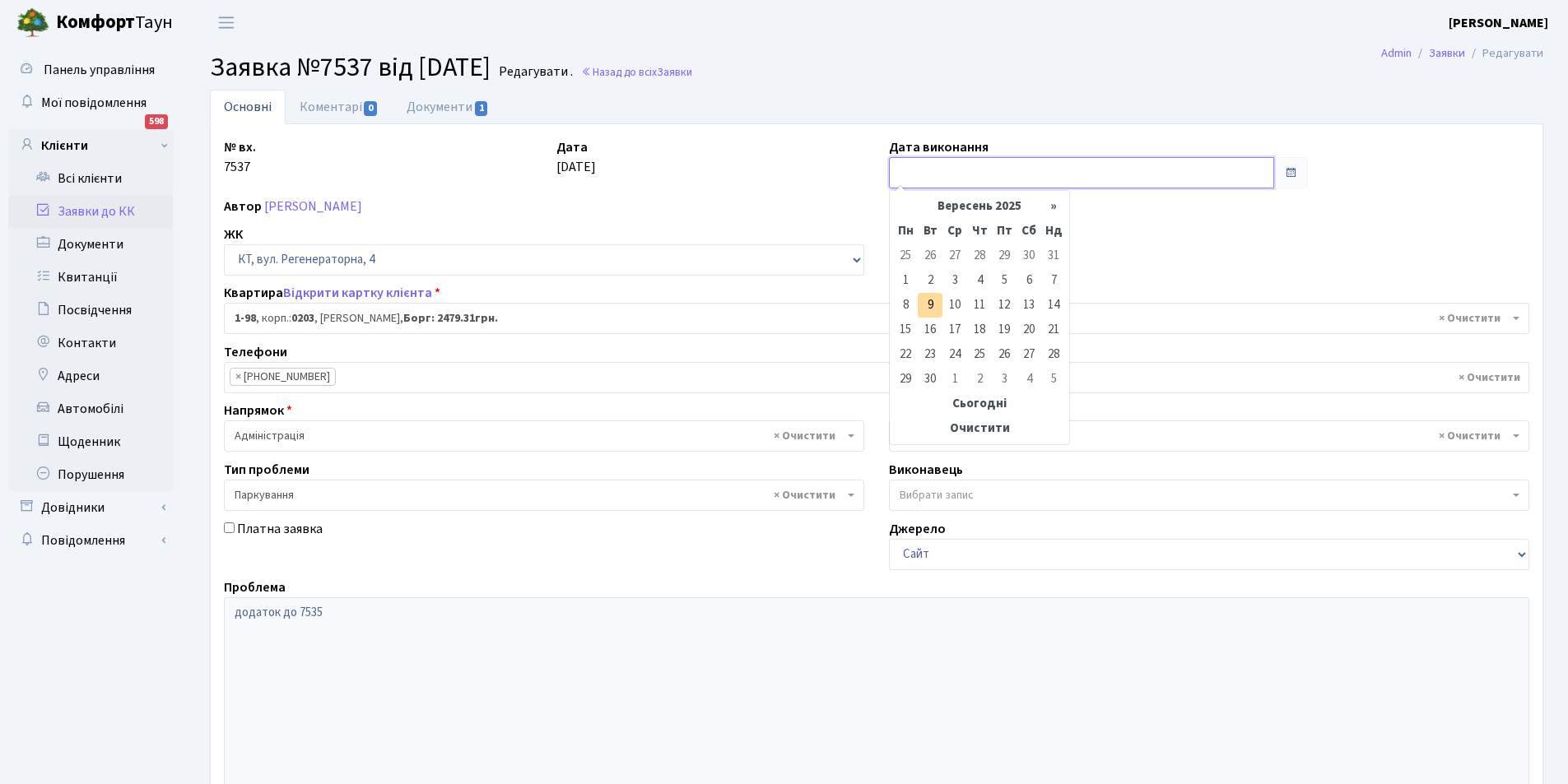
click at [918, 183] on input "text" at bounding box center [1080, 172] width 385 height 31
click at [936, 310] on td "9" at bounding box center [930, 305] width 25 height 25
type input "[DATE]"
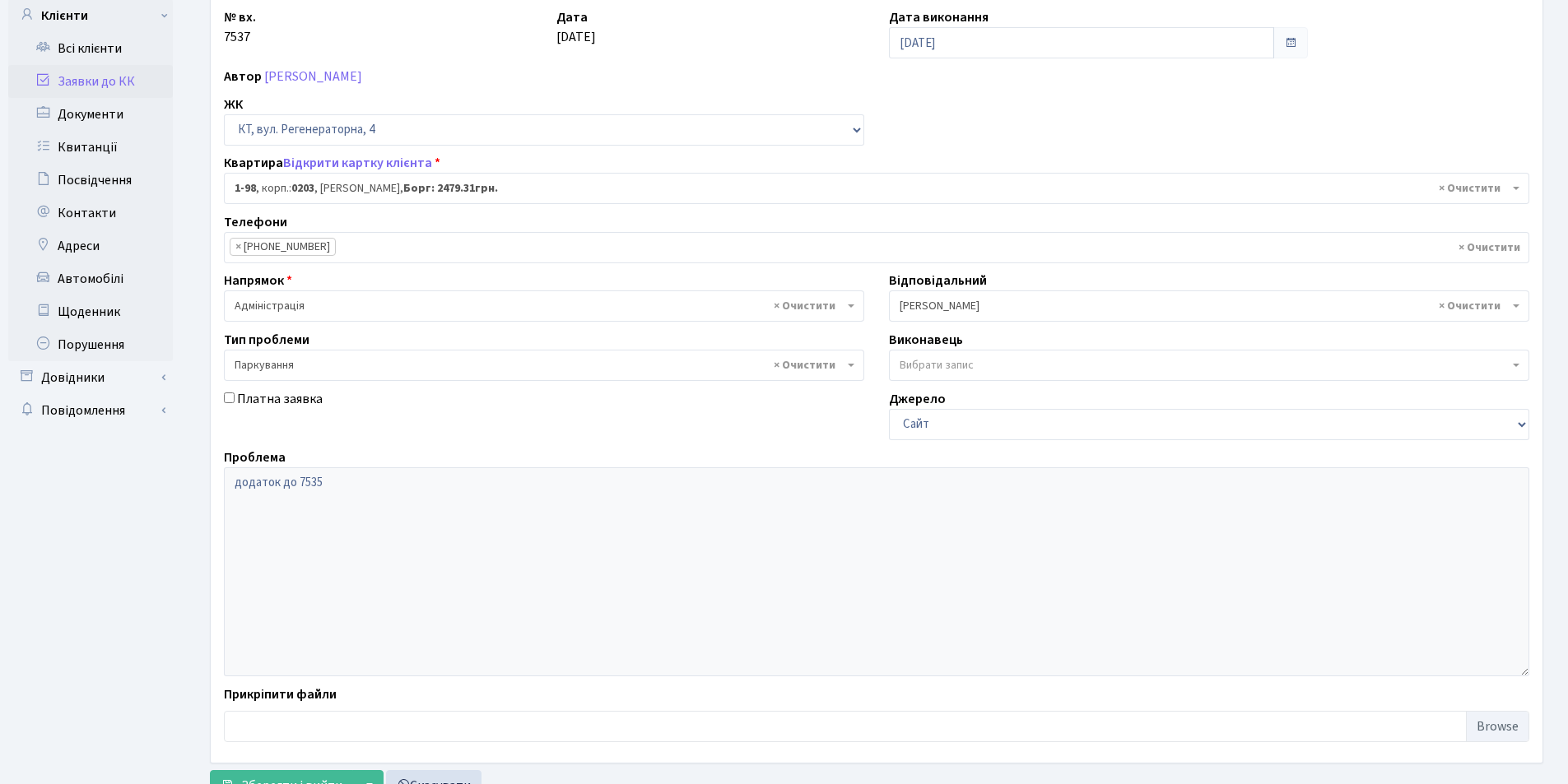
scroll to position [196, 0]
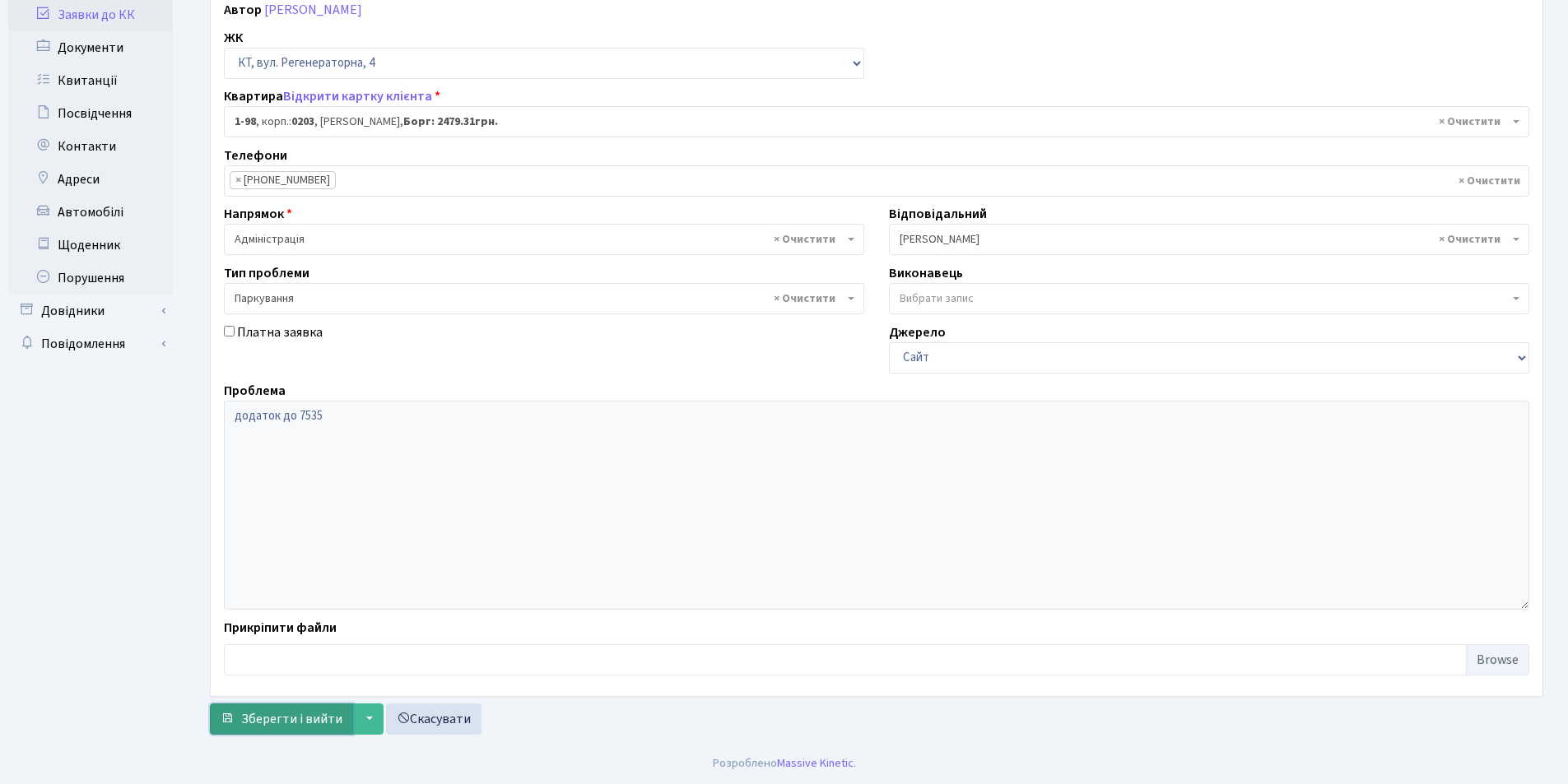
click at [297, 721] on span "Зберегти і вийти" at bounding box center [291, 719] width 101 height 18
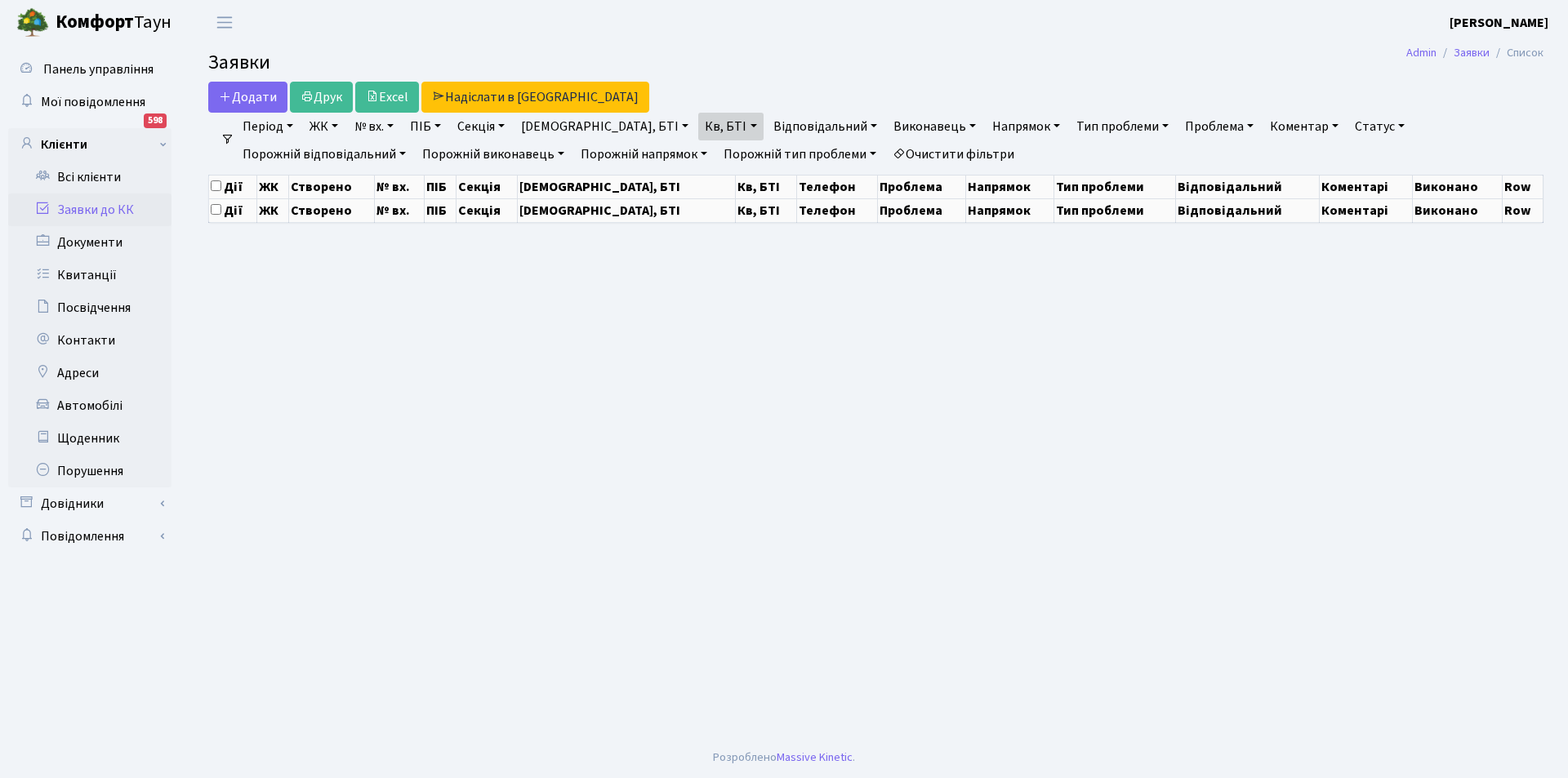
select select "25"
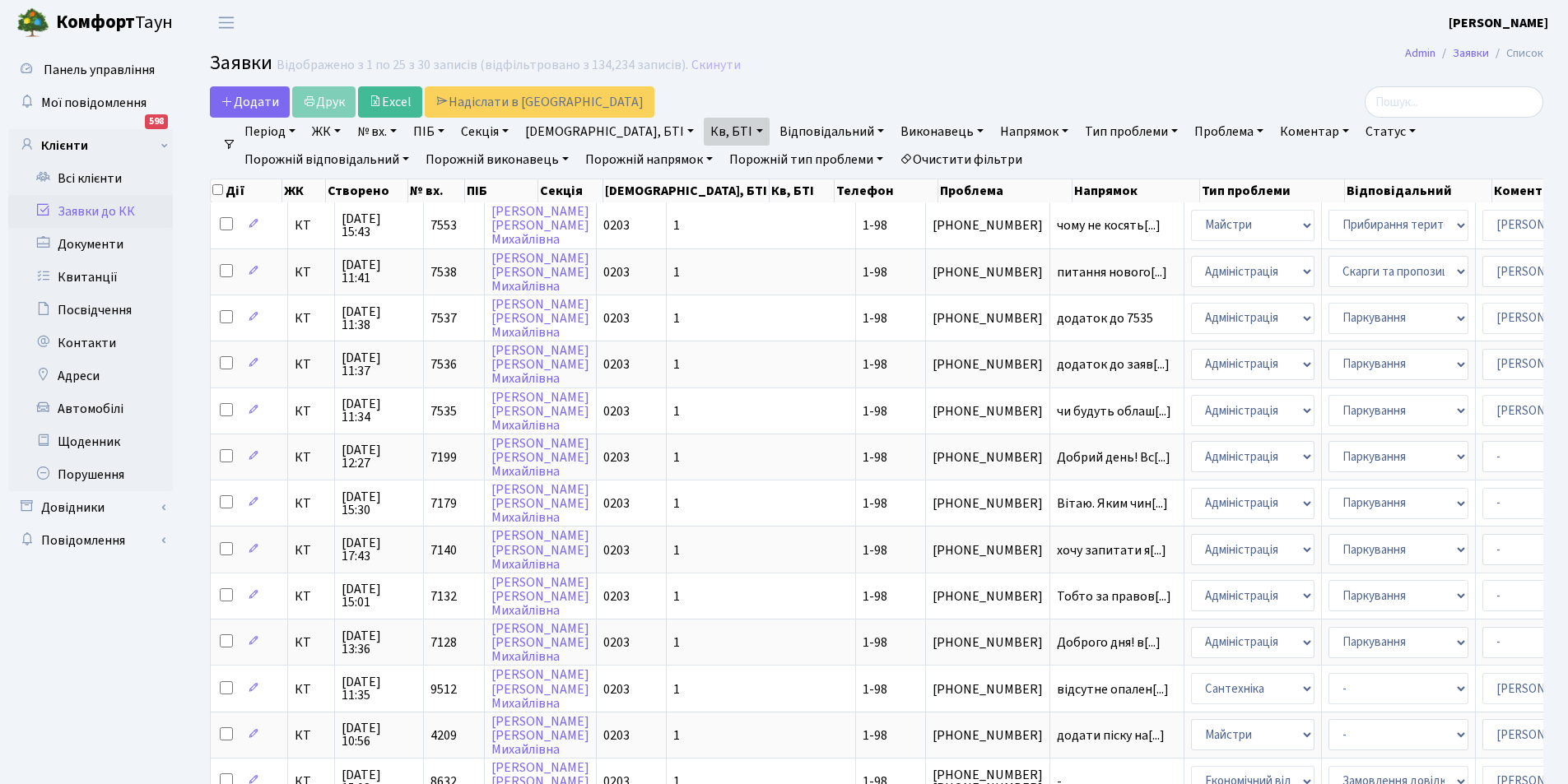
click at [893, 156] on link "Очистити фільтри" at bounding box center [961, 159] width 136 height 28
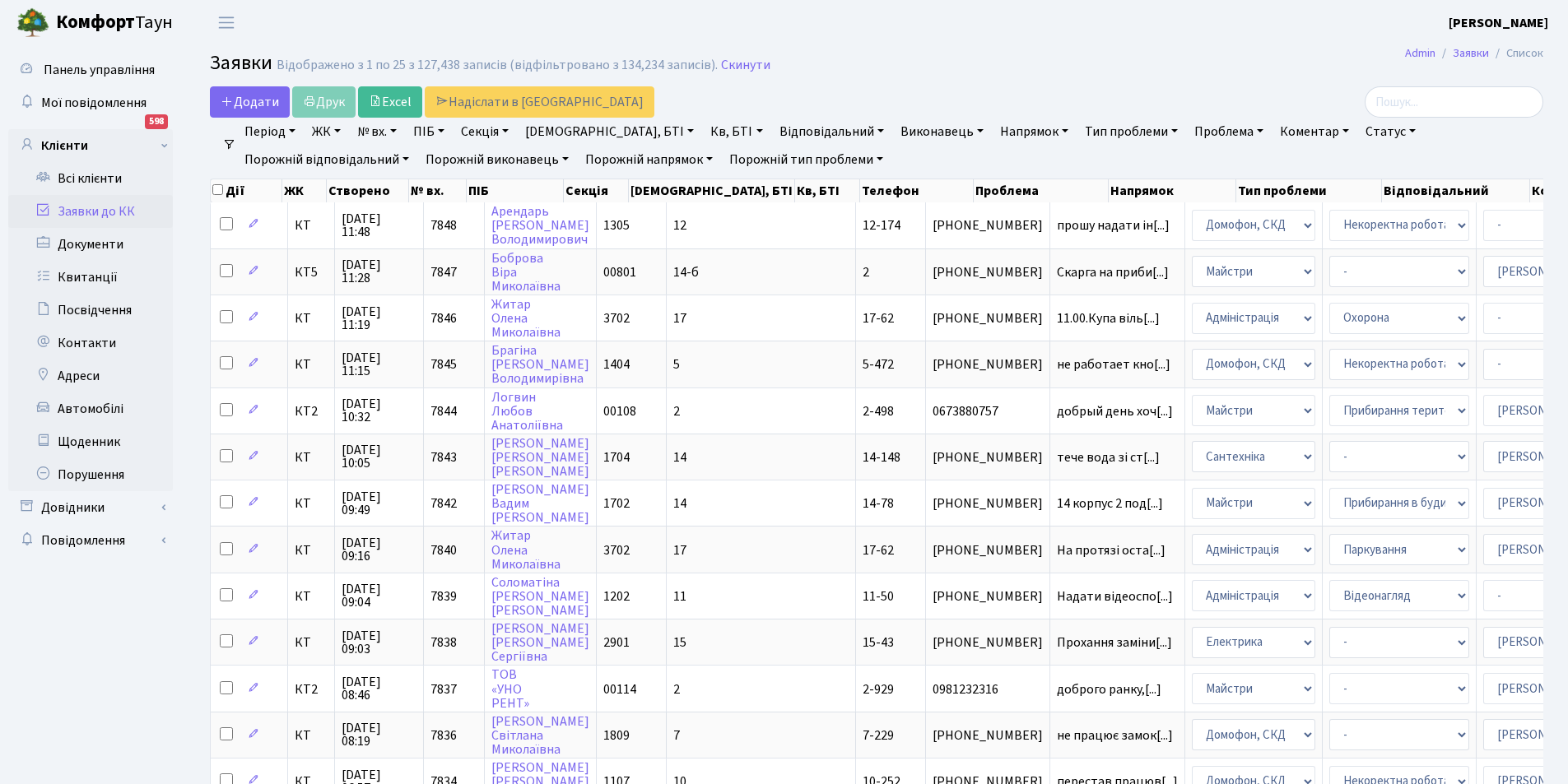
click at [704, 132] on link "Кв, БТІ" at bounding box center [736, 131] width 65 height 28
click at [705, 159] on input "text" at bounding box center [753, 163] width 96 height 31
type input "5-37"
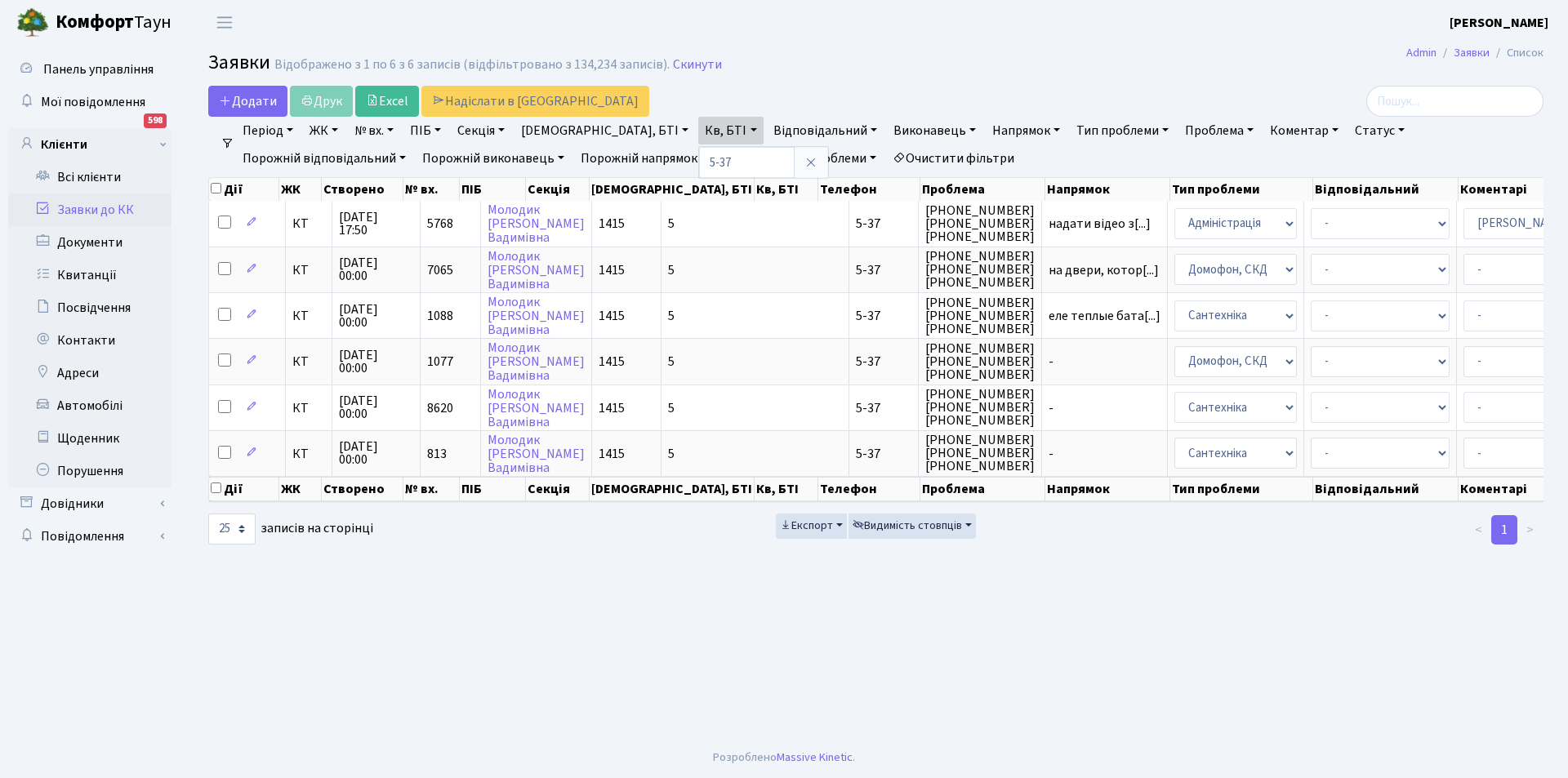
click at [886, 153] on link "Очистити фільтри" at bounding box center [954, 158] width 135 height 27
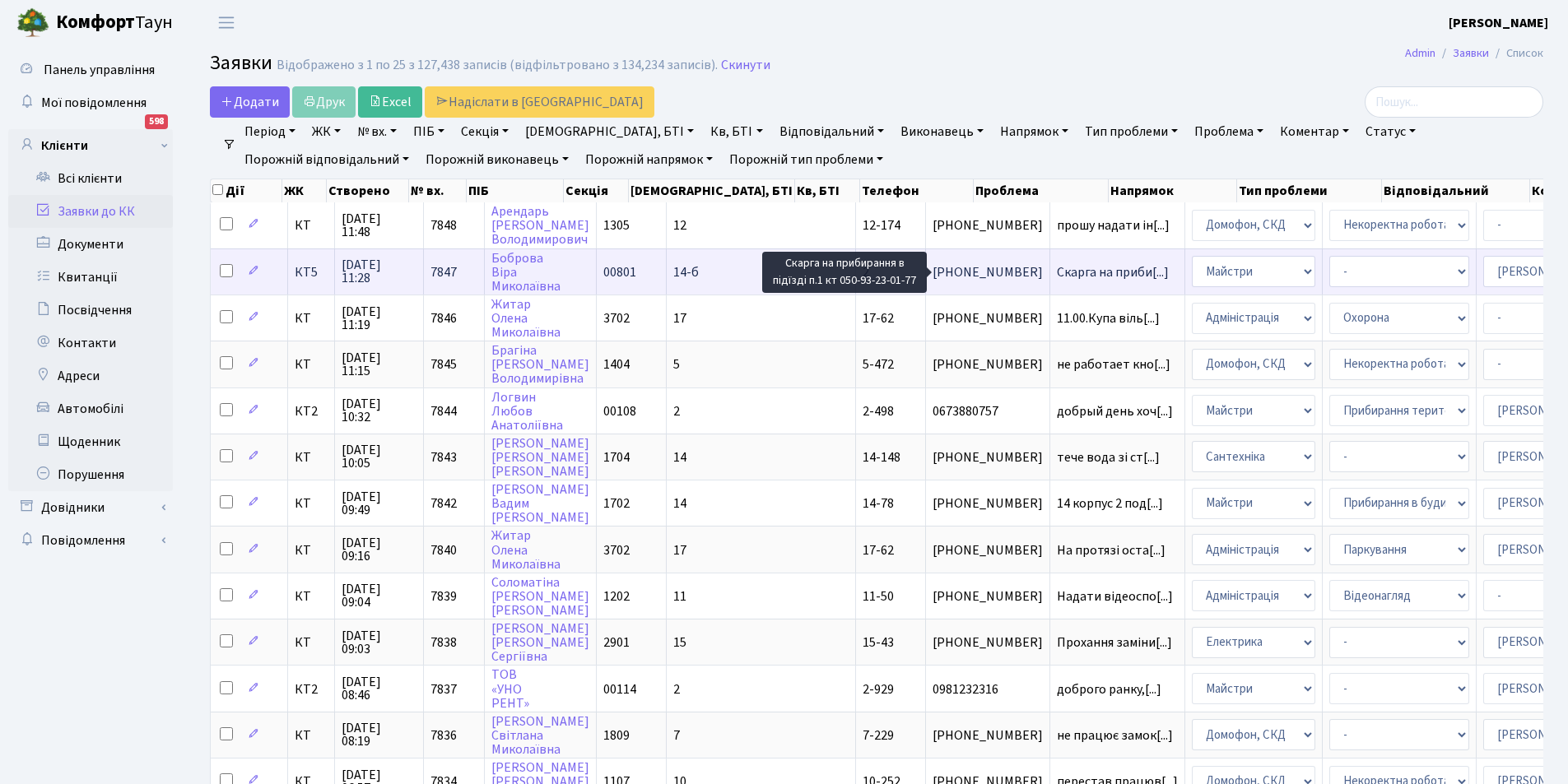
click at [1056, 271] on span "Скарга на приби[...]" at bounding box center [1112, 272] width 112 height 18
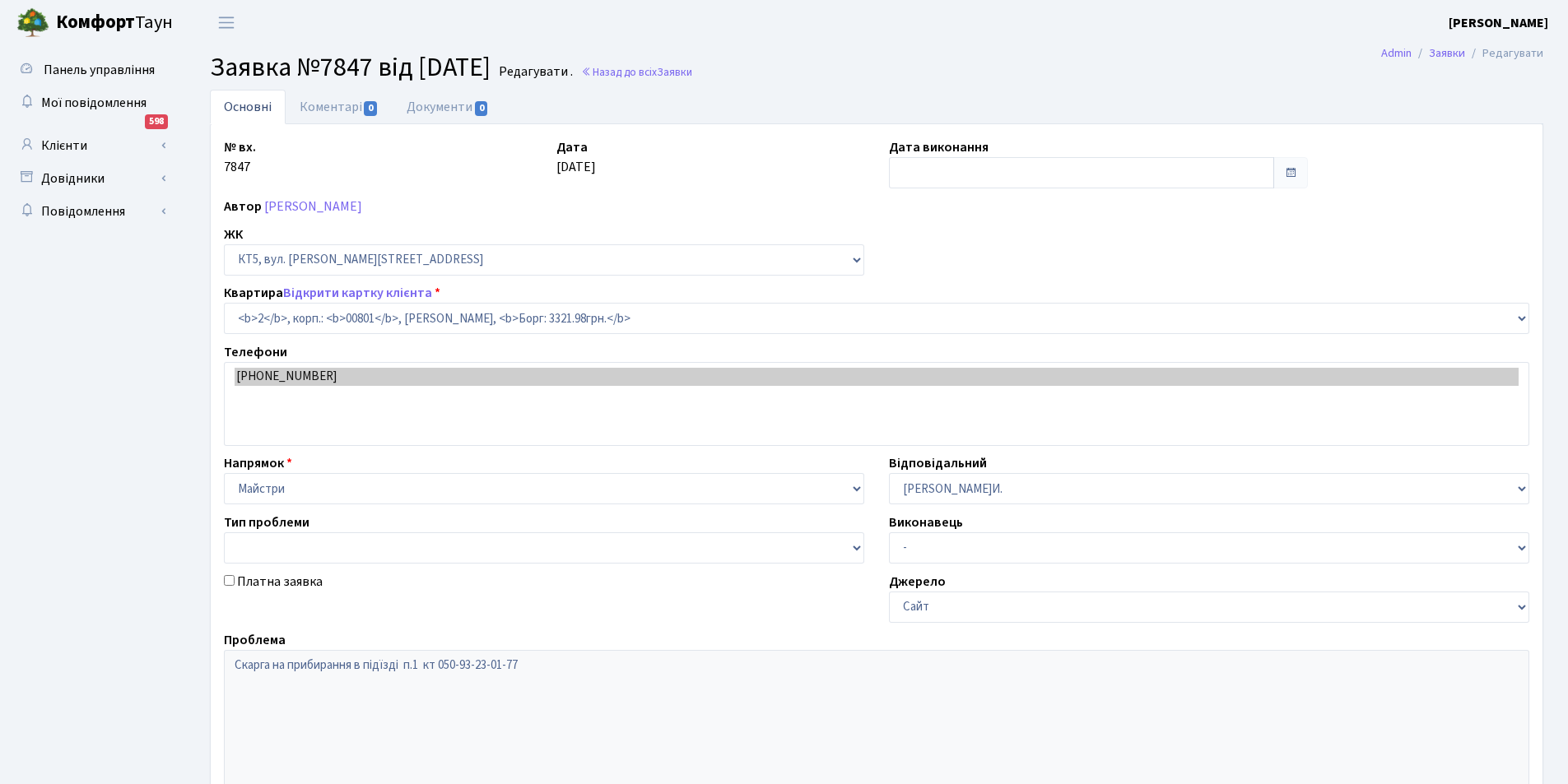
select select "17532"
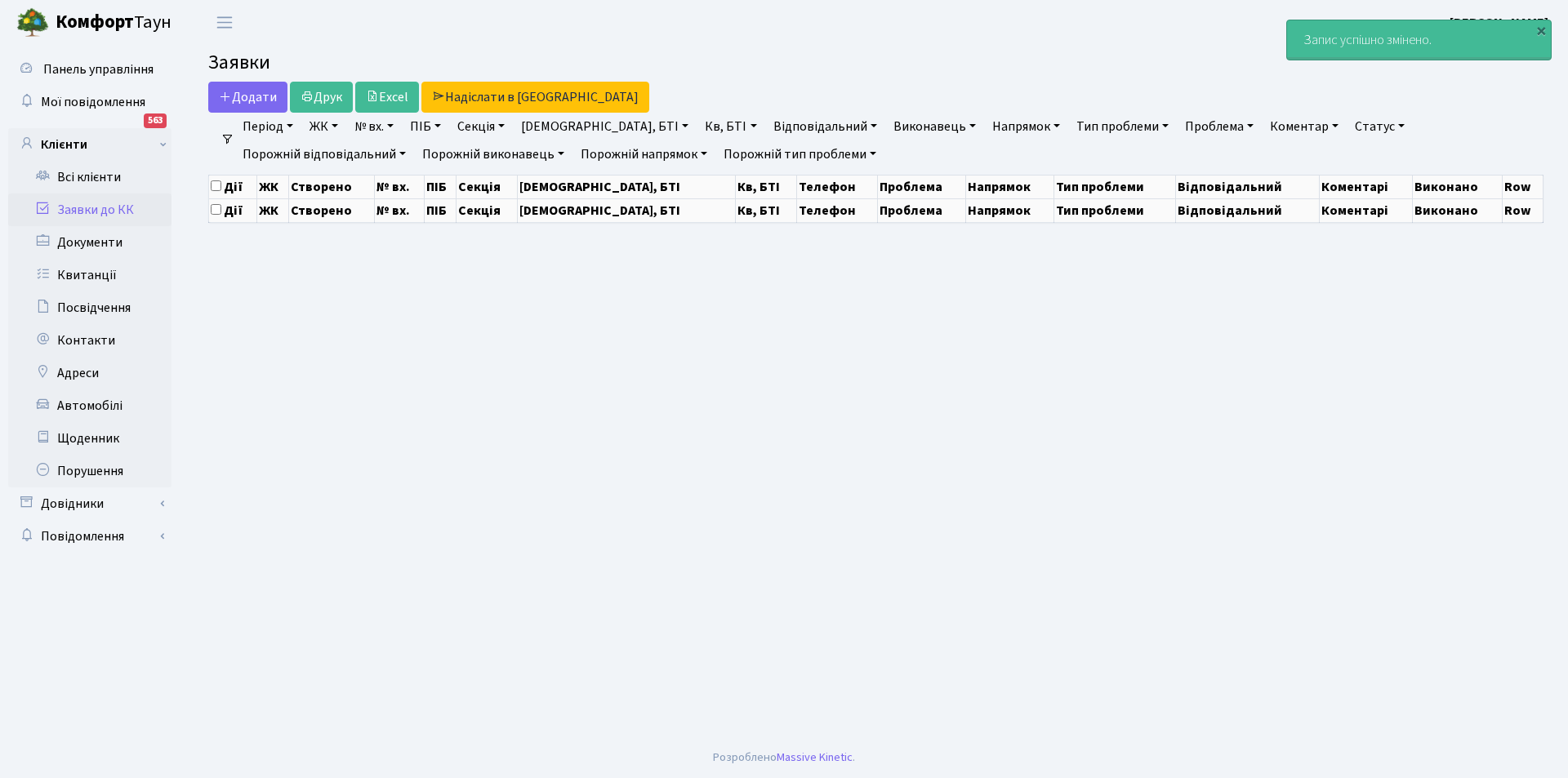
select select "25"
